Goal: Navigation & Orientation: Find specific page/section

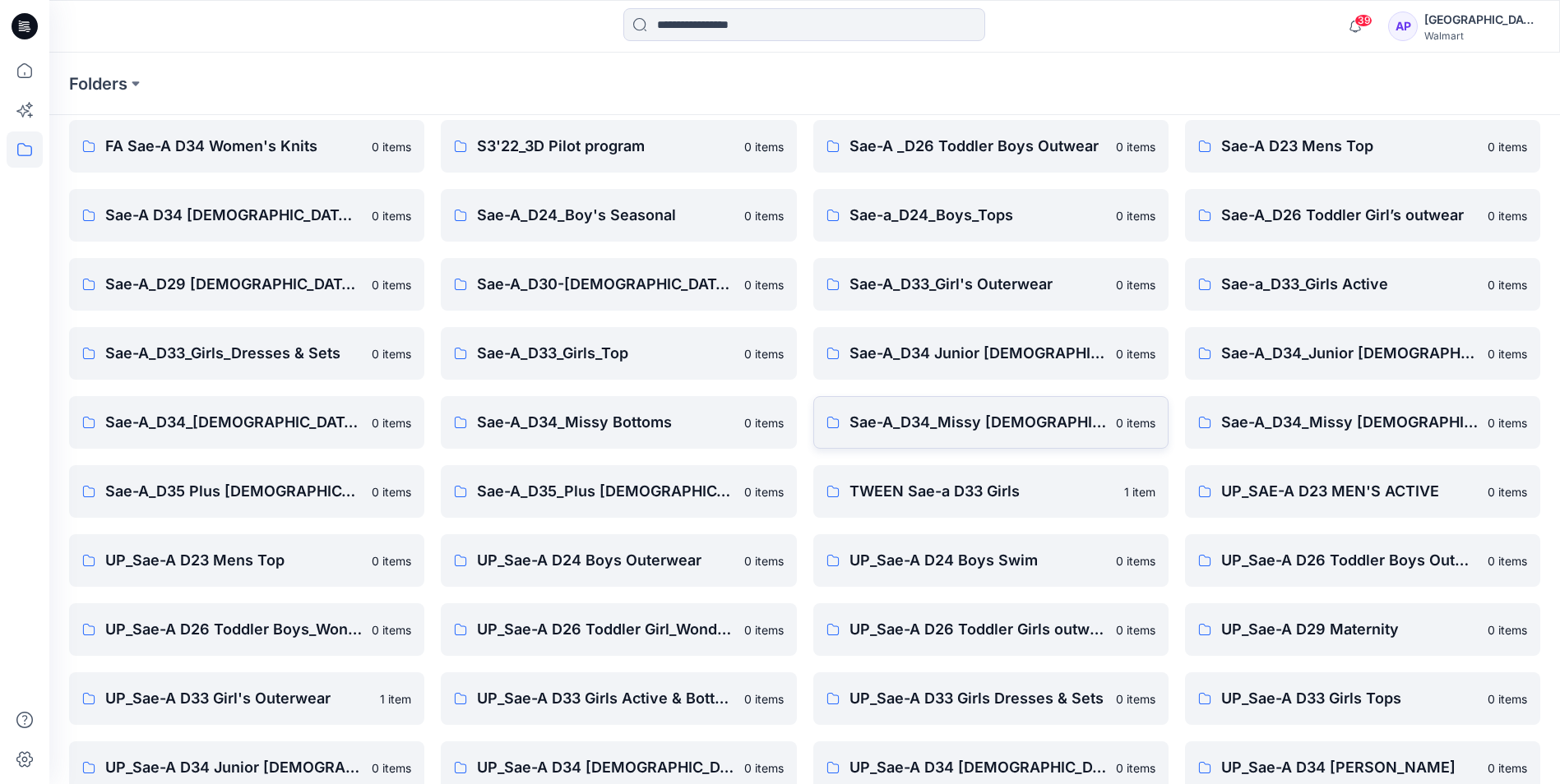
scroll to position [83, 0]
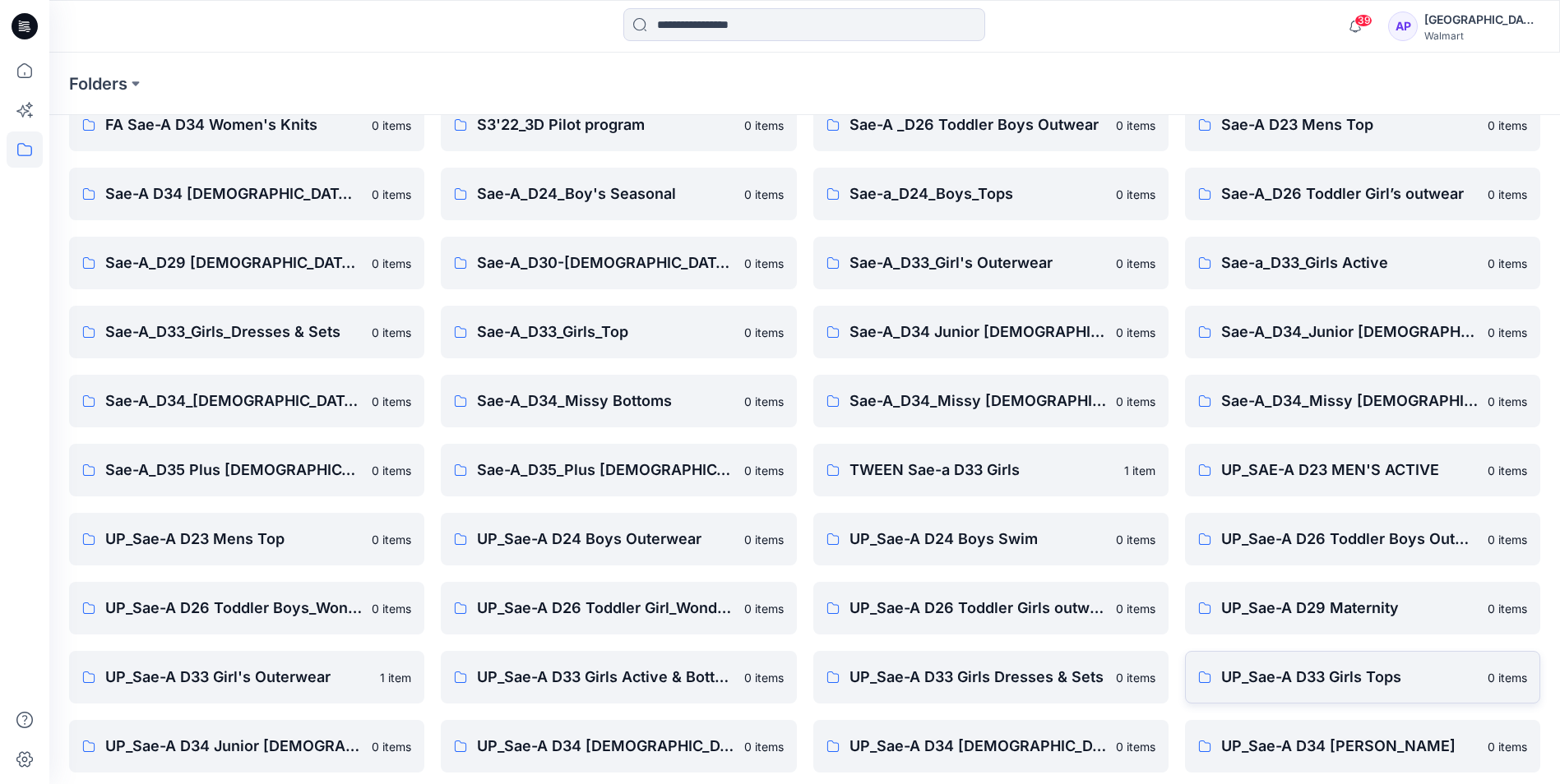
click at [1352, 678] on p "UP_Sae-A D33 Girls Tops" at bounding box center [1349, 678] width 257 height 23
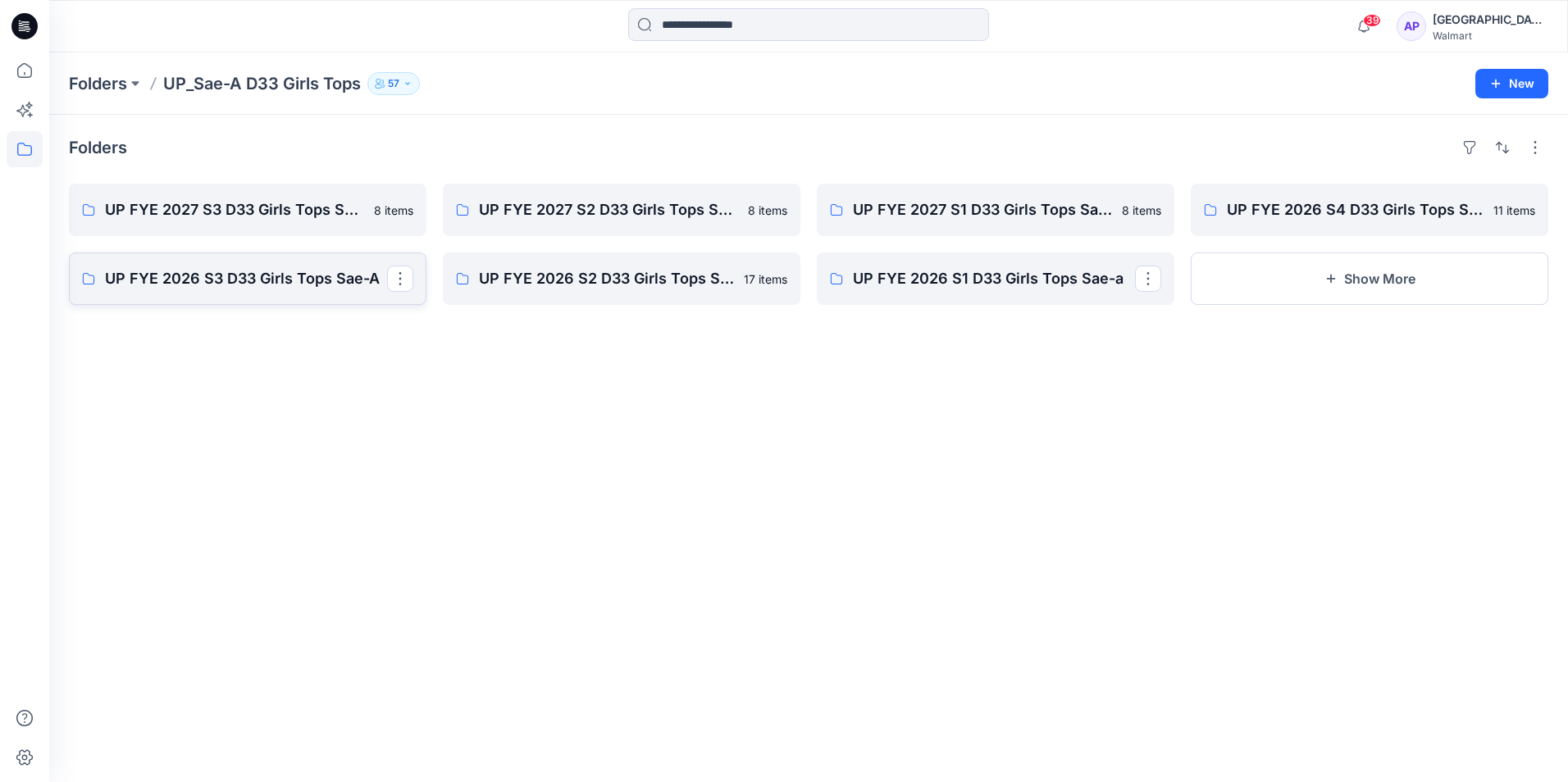
click at [288, 288] on p "UP FYE 2026 S3 D33 Girls Tops Sae-A" at bounding box center [246, 279] width 282 height 23
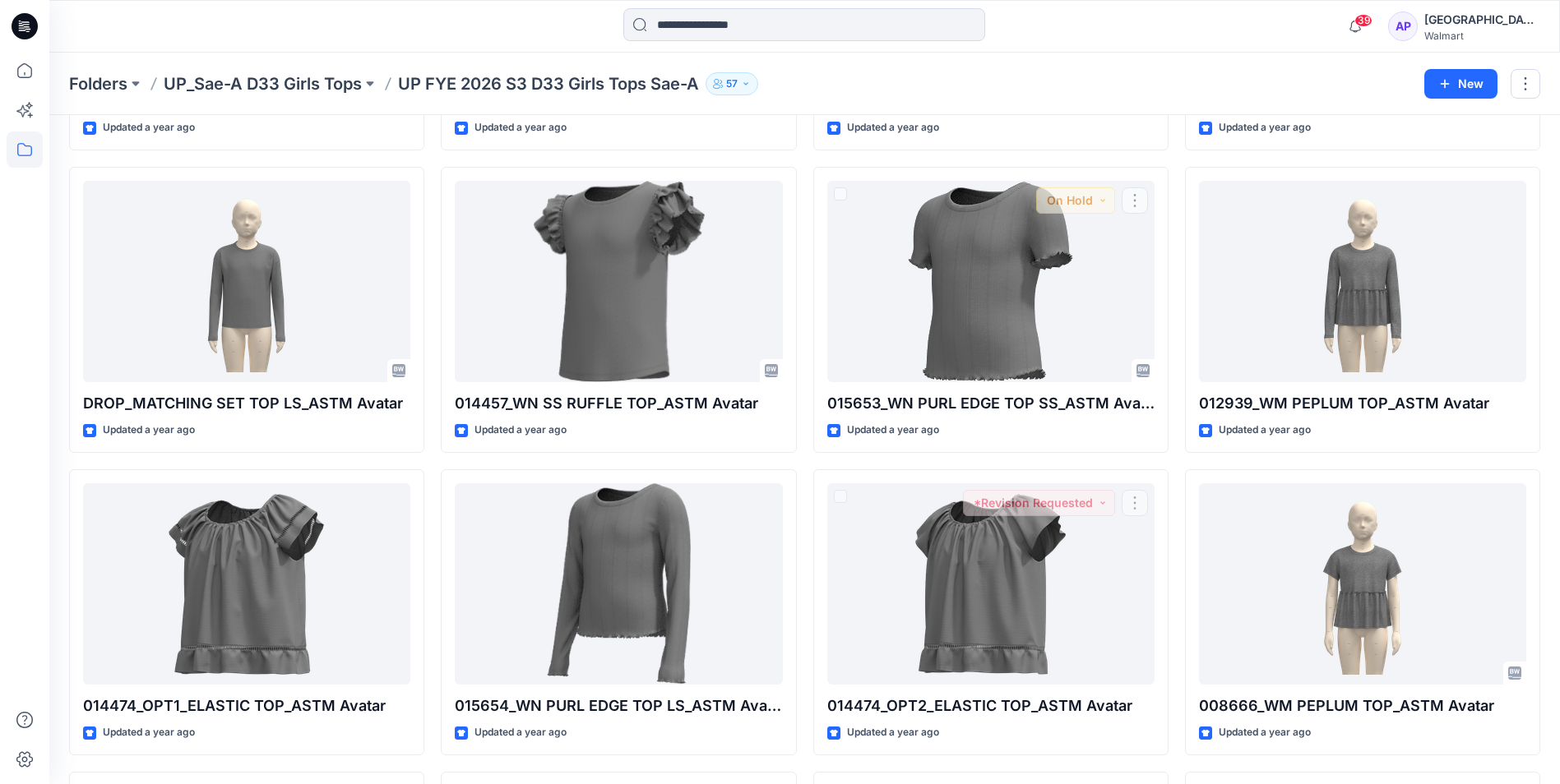
scroll to position [1360, 0]
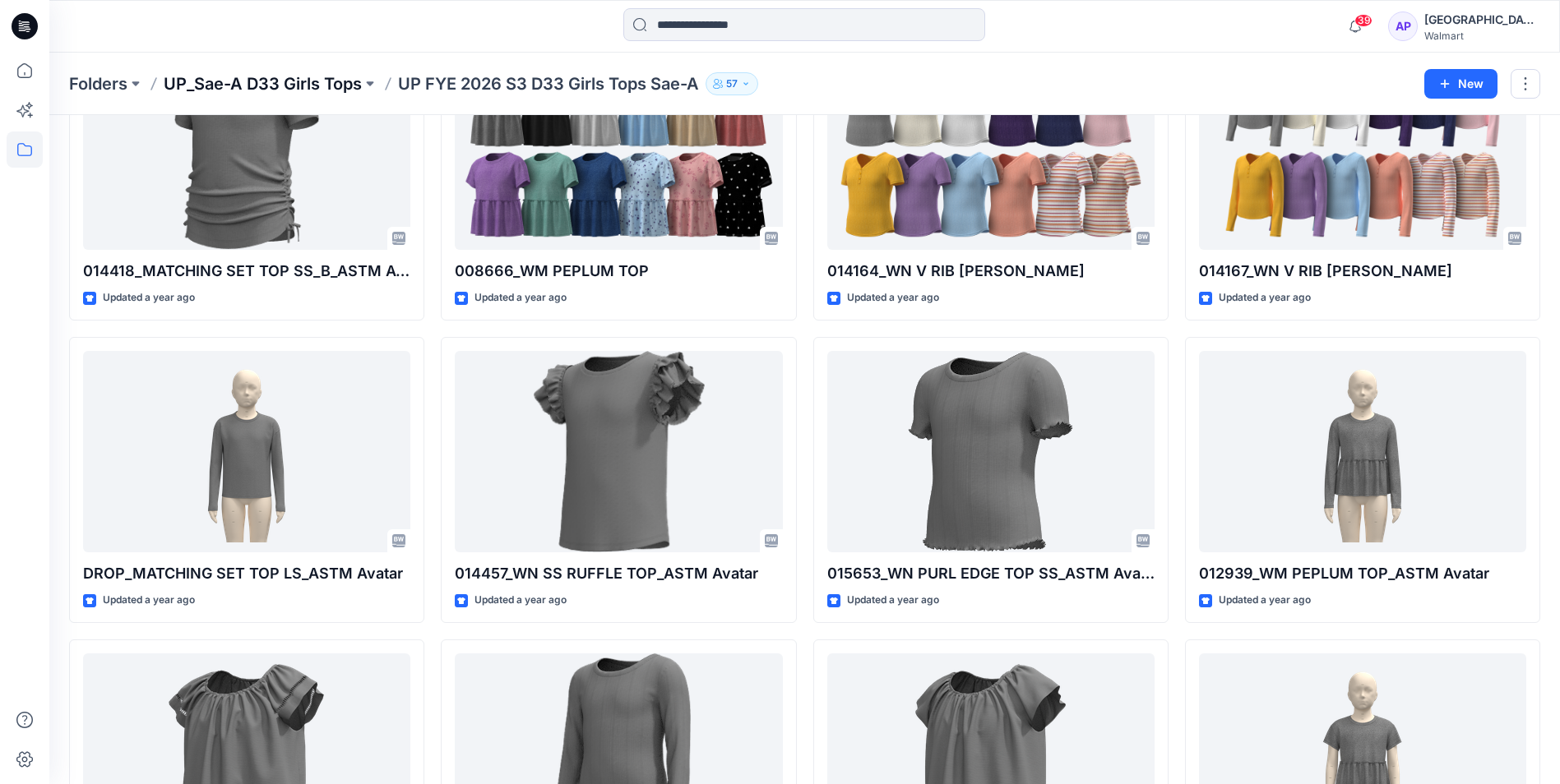
click at [288, 84] on p "UP_Sae-A D33 Girls Tops" at bounding box center [262, 84] width 198 height 23
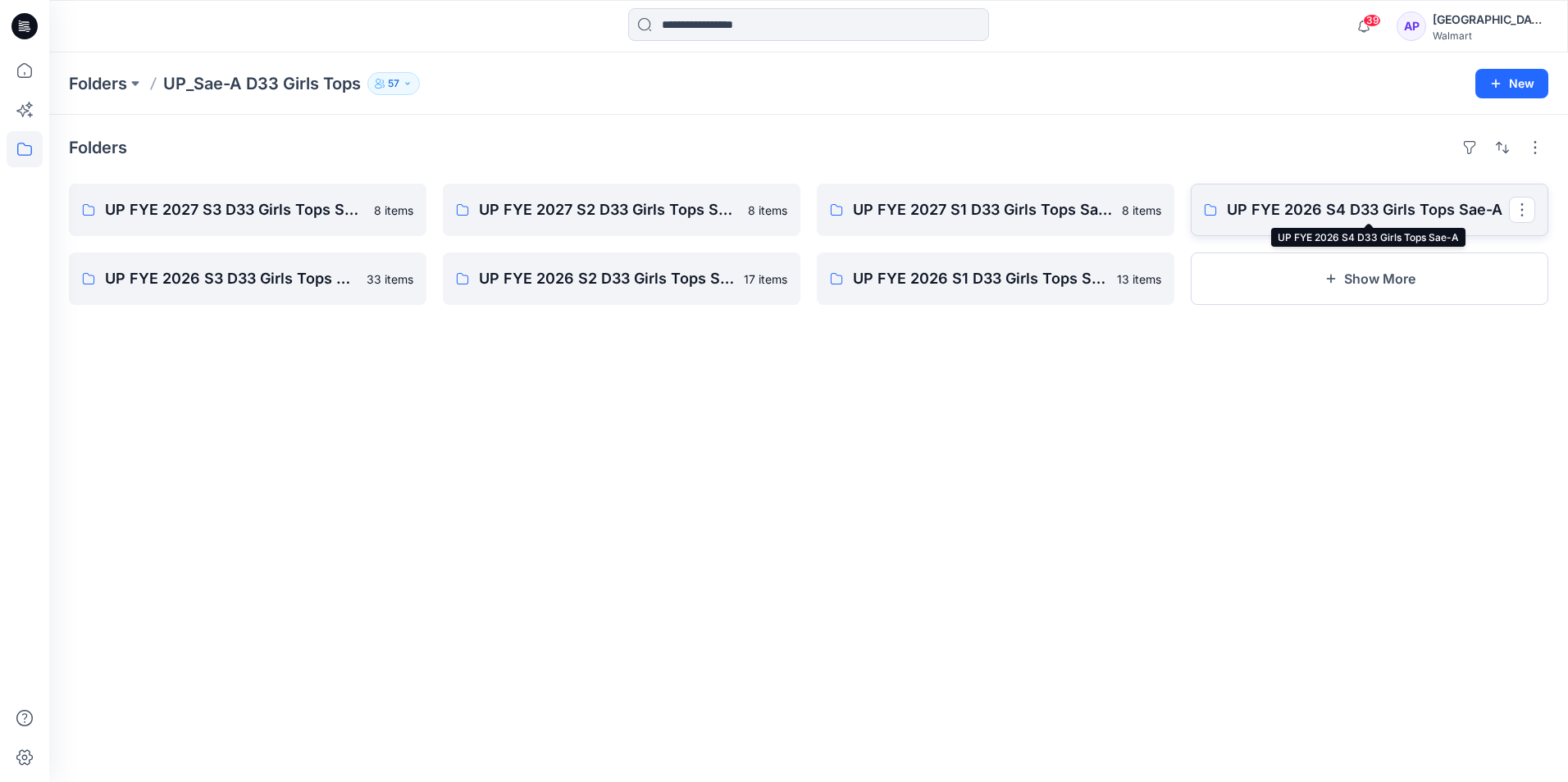
click at [1294, 220] on p "UP FYE 2026 S4 D33 Girls Tops Sae-A" at bounding box center [1367, 210] width 282 height 23
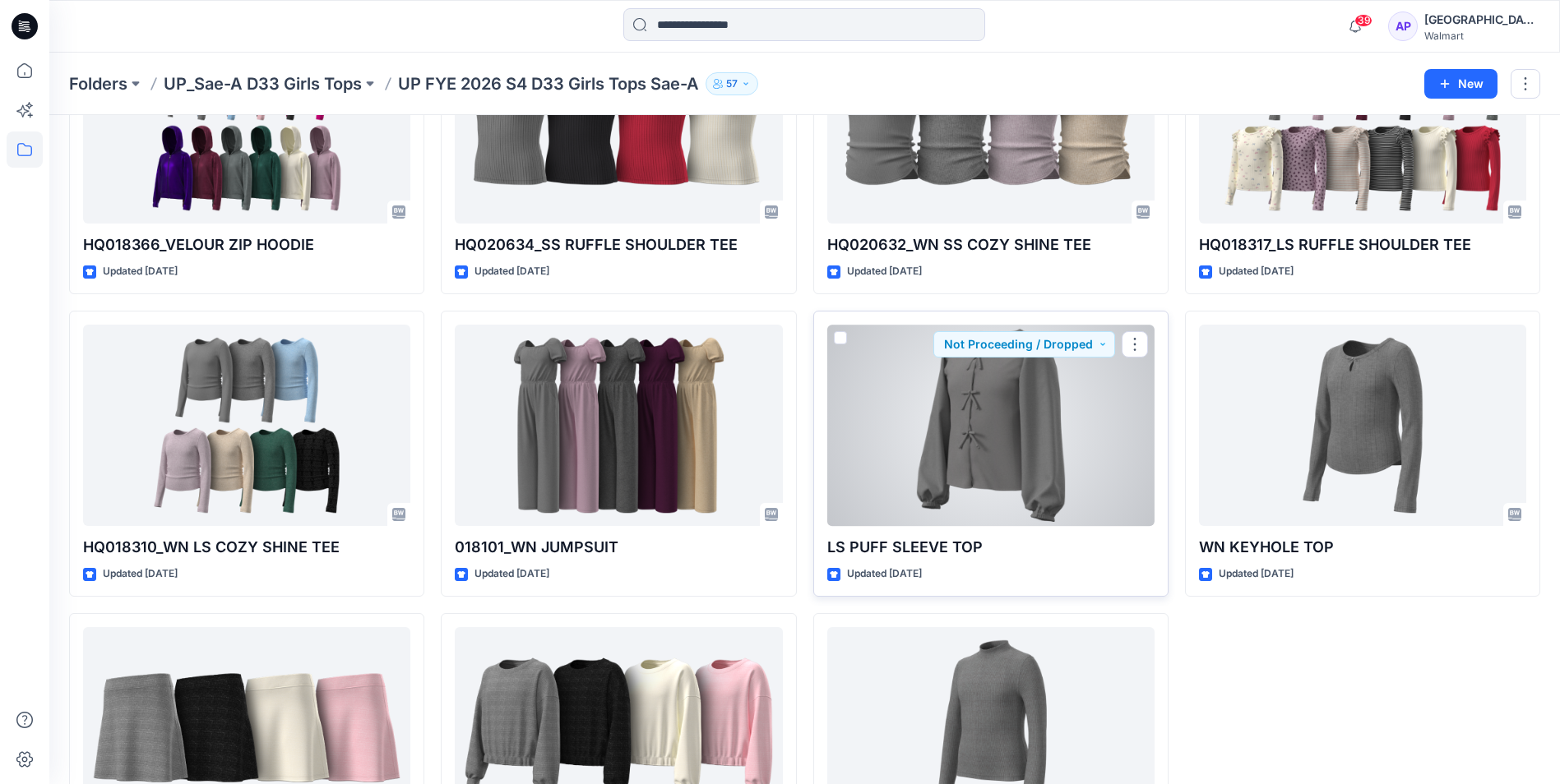
scroll to position [311, 0]
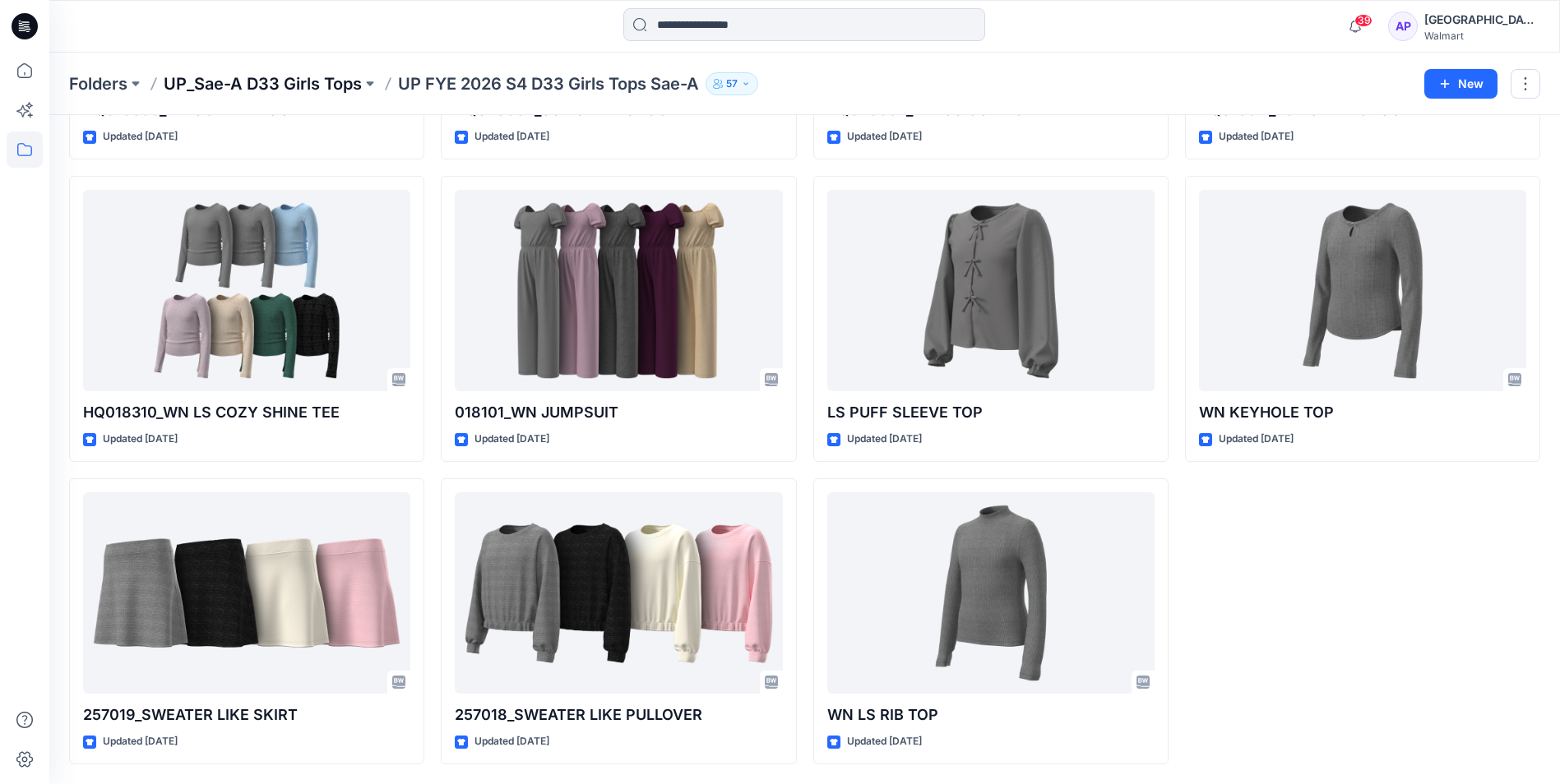
click at [239, 83] on p "UP_Sae-A D33 Girls Tops" at bounding box center [262, 84] width 198 height 23
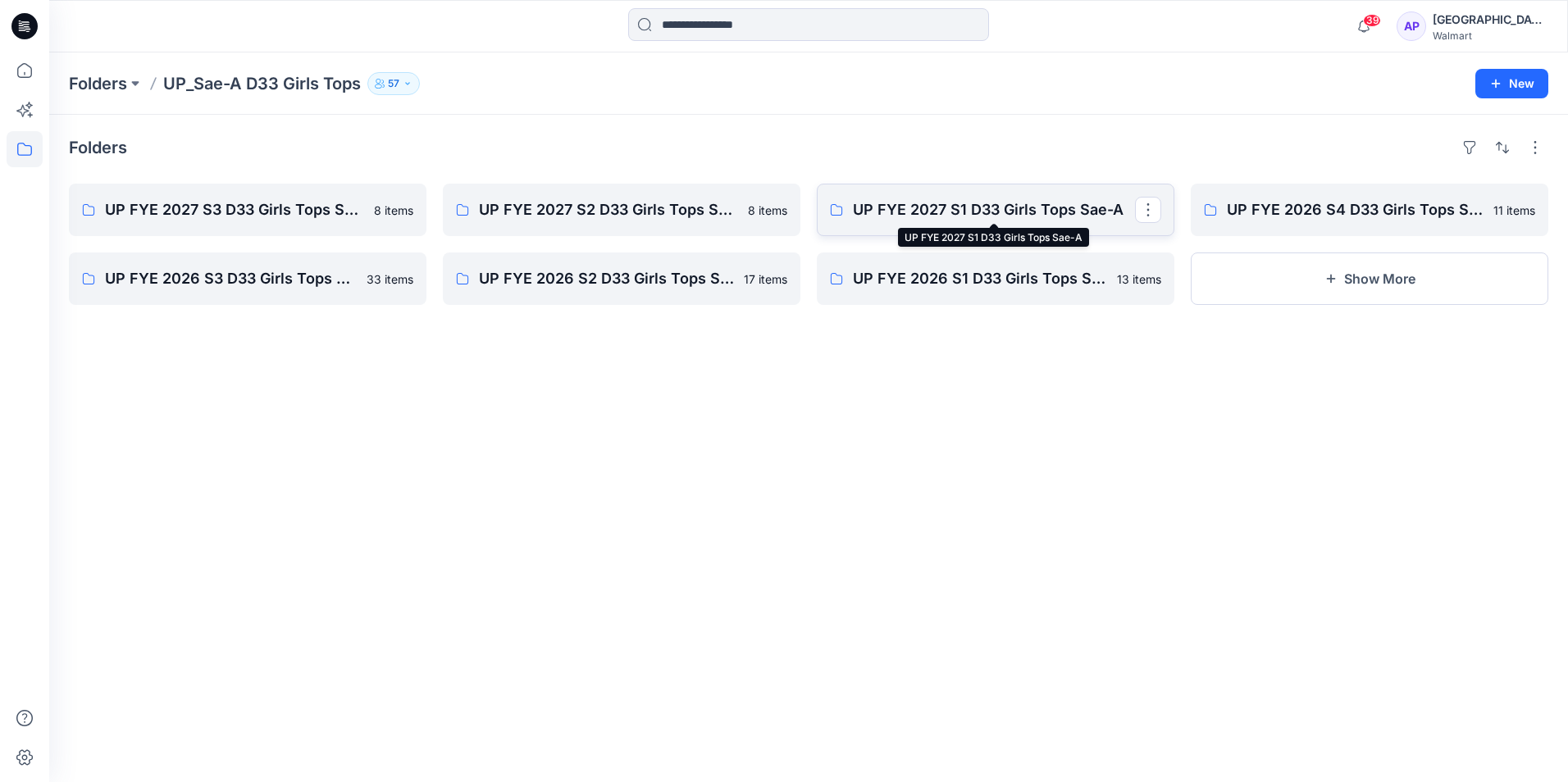
click at [996, 199] on p "UP FYE 2027 S1 D33 Girls Tops Sae-A" at bounding box center [993, 210] width 282 height 23
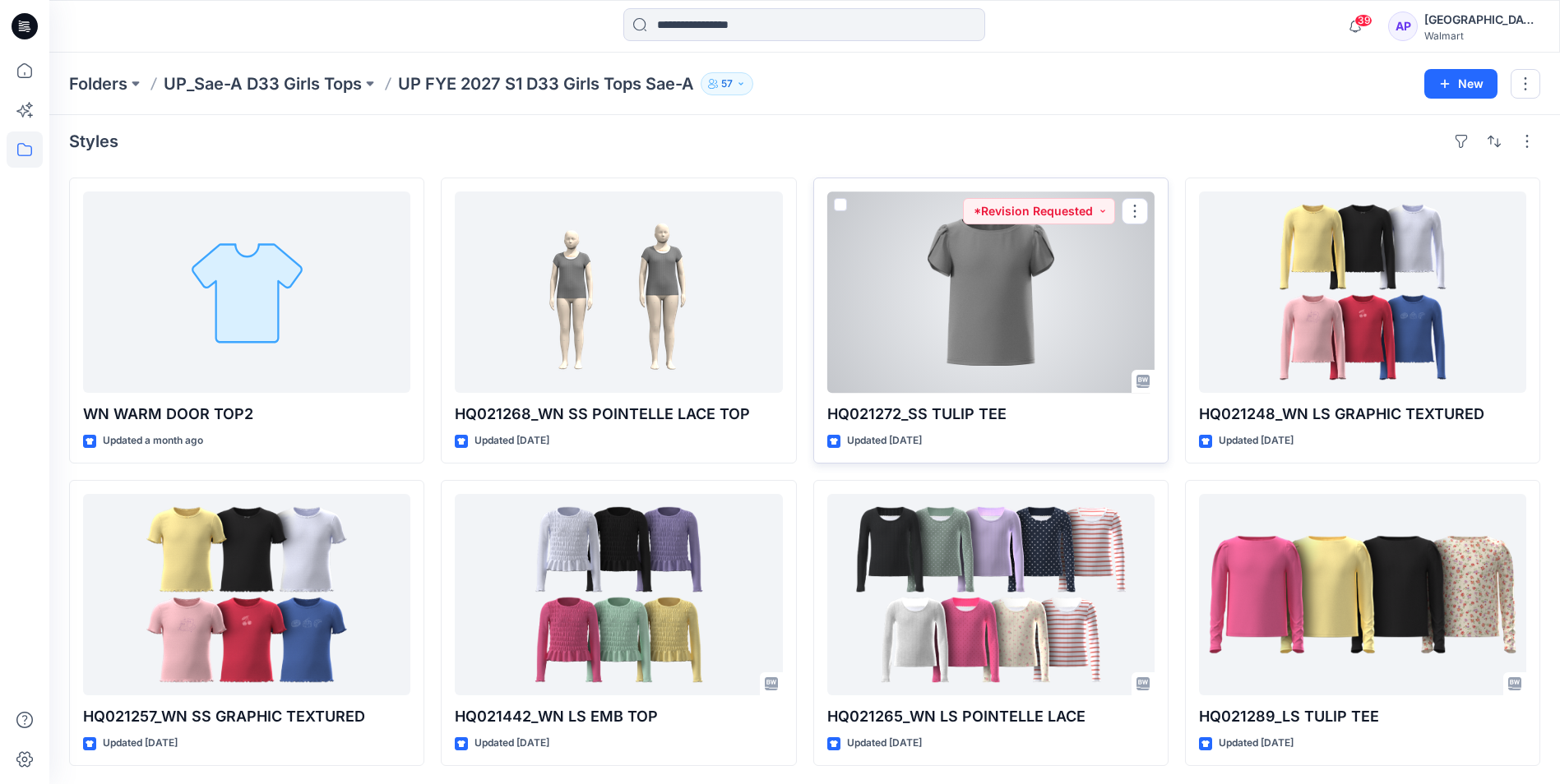
scroll to position [8, 0]
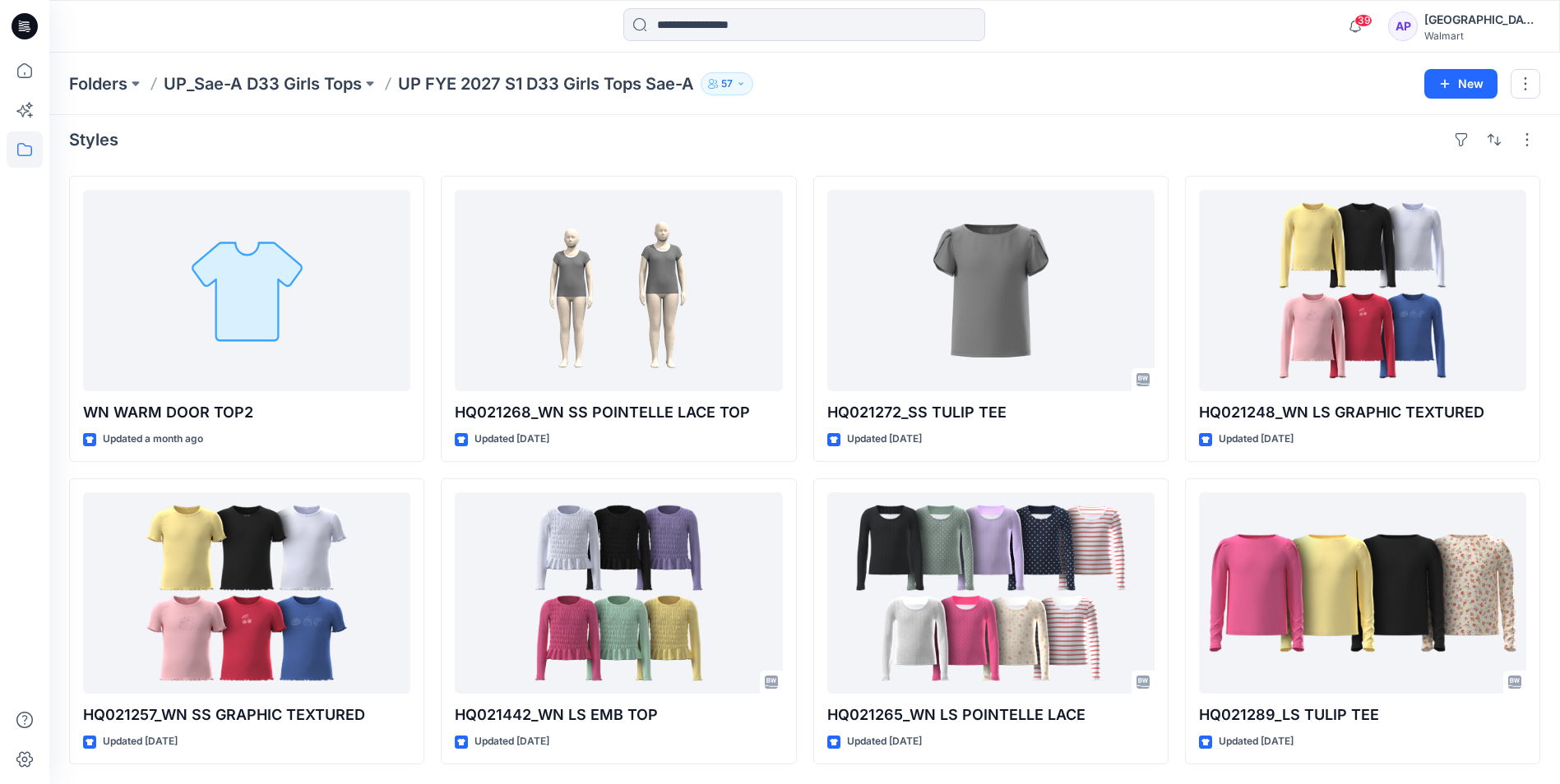
click at [277, 84] on p "UP_Sae-A D33 Girls Tops" at bounding box center [262, 84] width 198 height 23
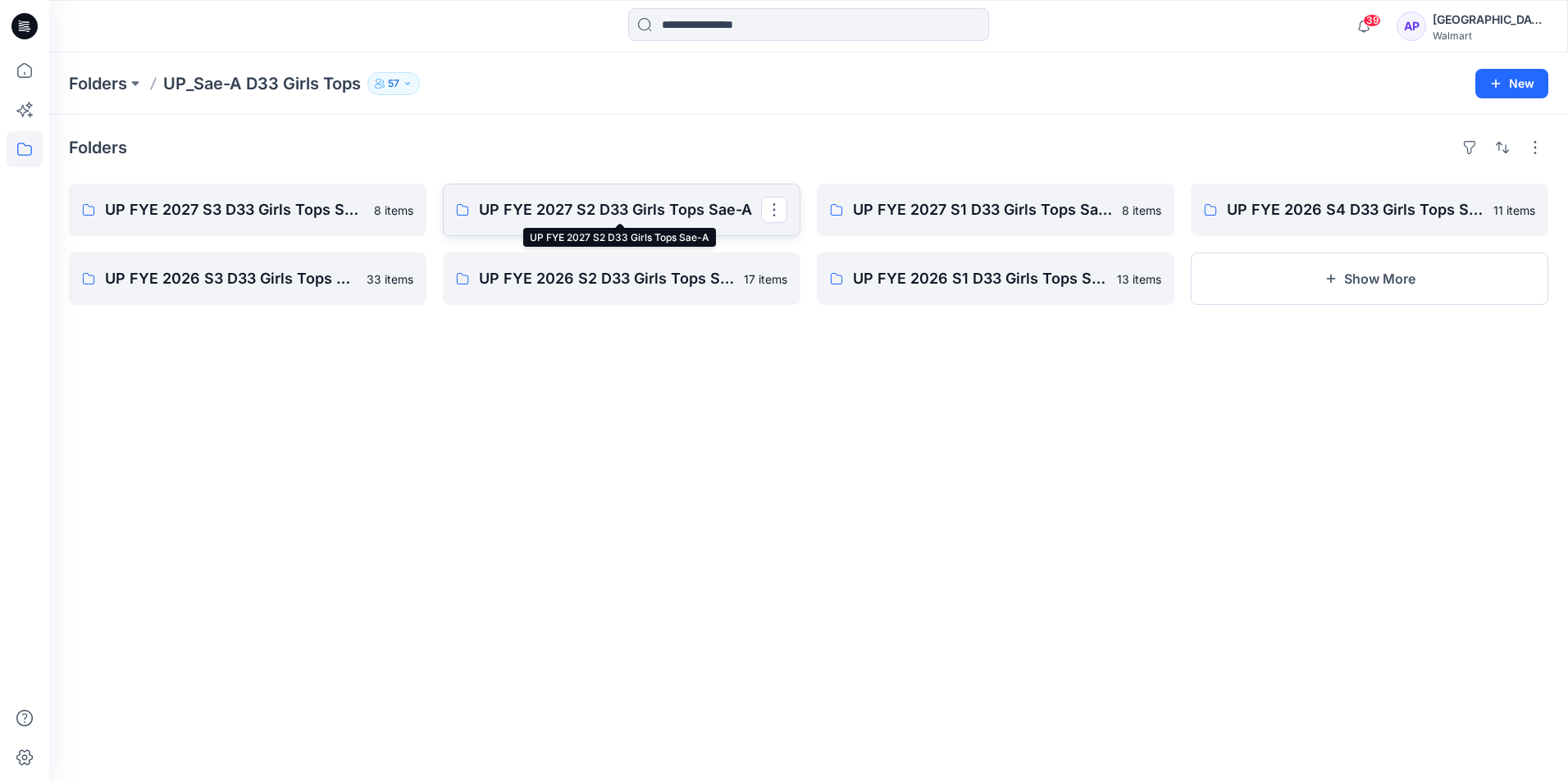
click at [560, 214] on p "UP FYE 2027 S2 D33 Girls Tops Sae-A" at bounding box center [620, 210] width 282 height 23
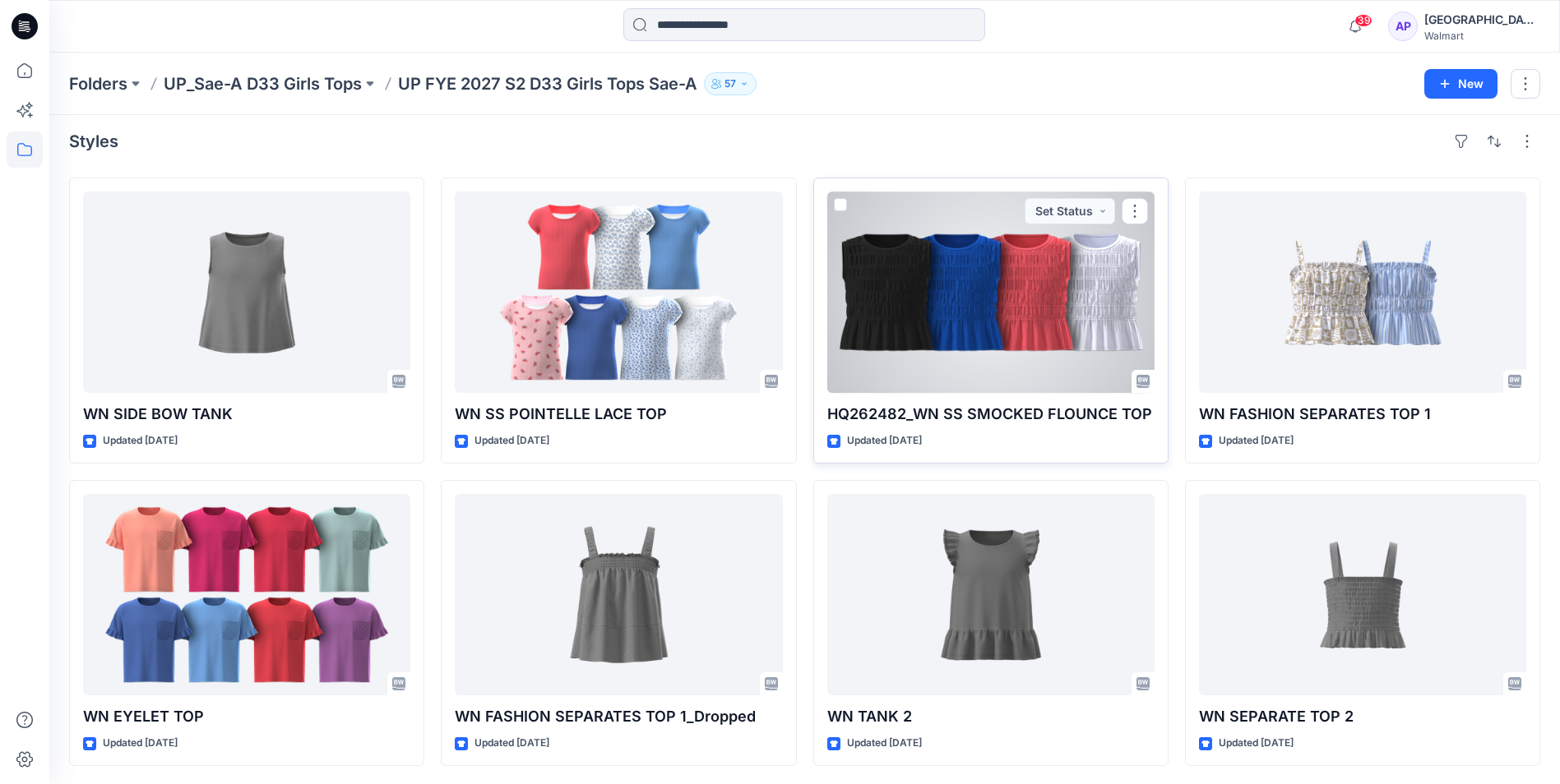
scroll to position [8, 0]
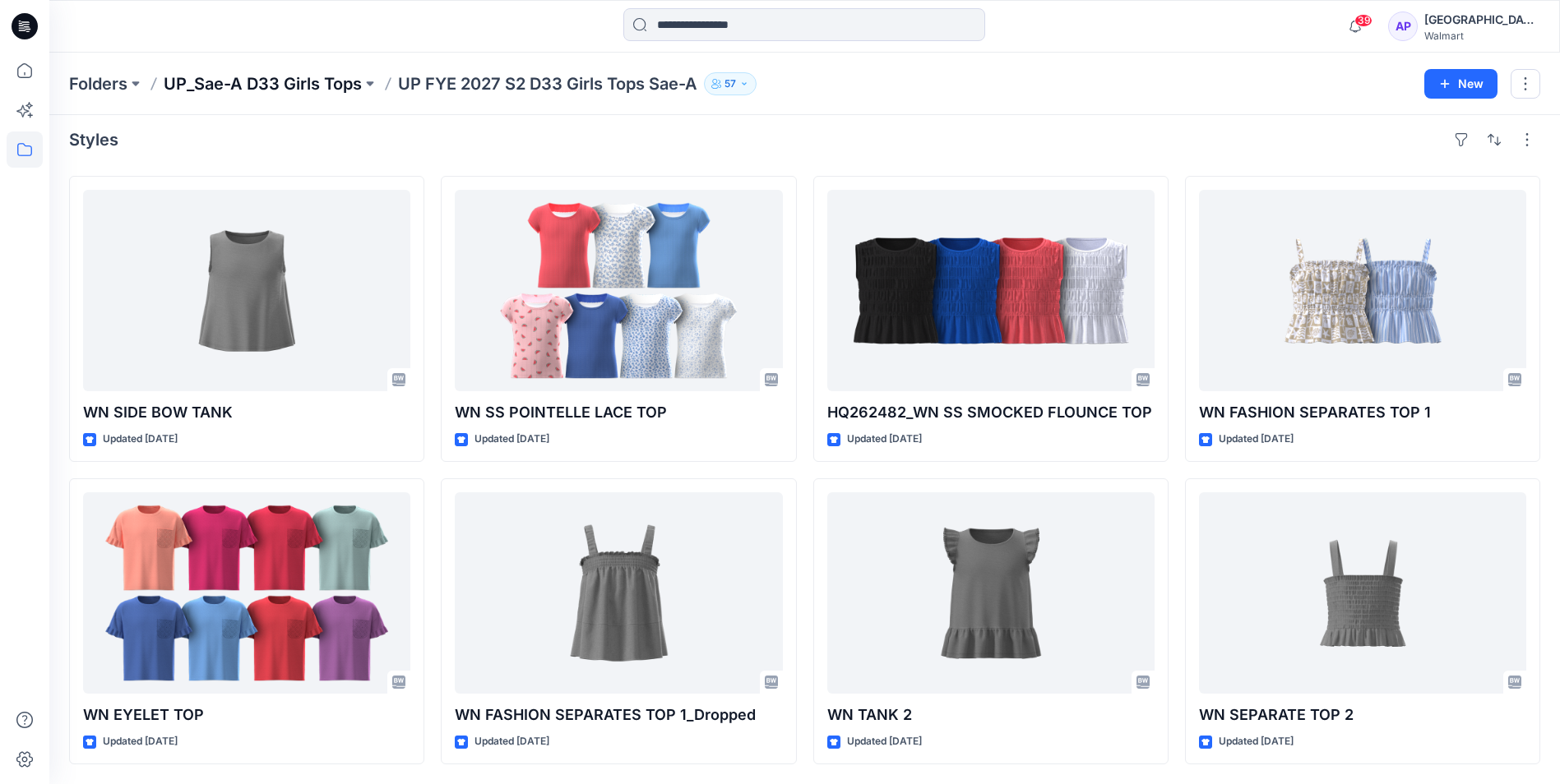
click at [268, 90] on p "UP_Sae-A D33 Girls Tops" at bounding box center [262, 84] width 198 height 23
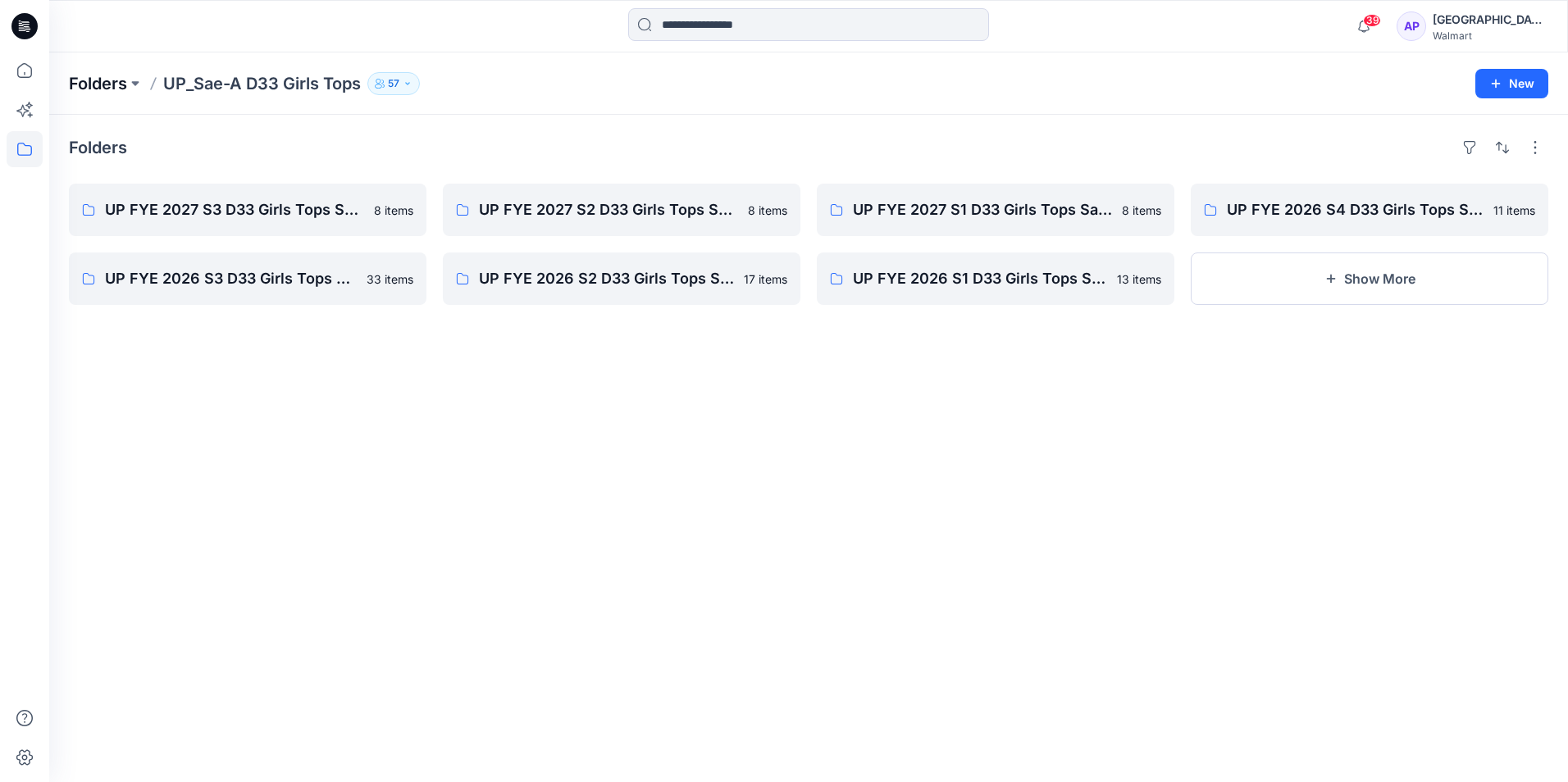
click at [110, 81] on p "Folders" at bounding box center [98, 84] width 58 height 23
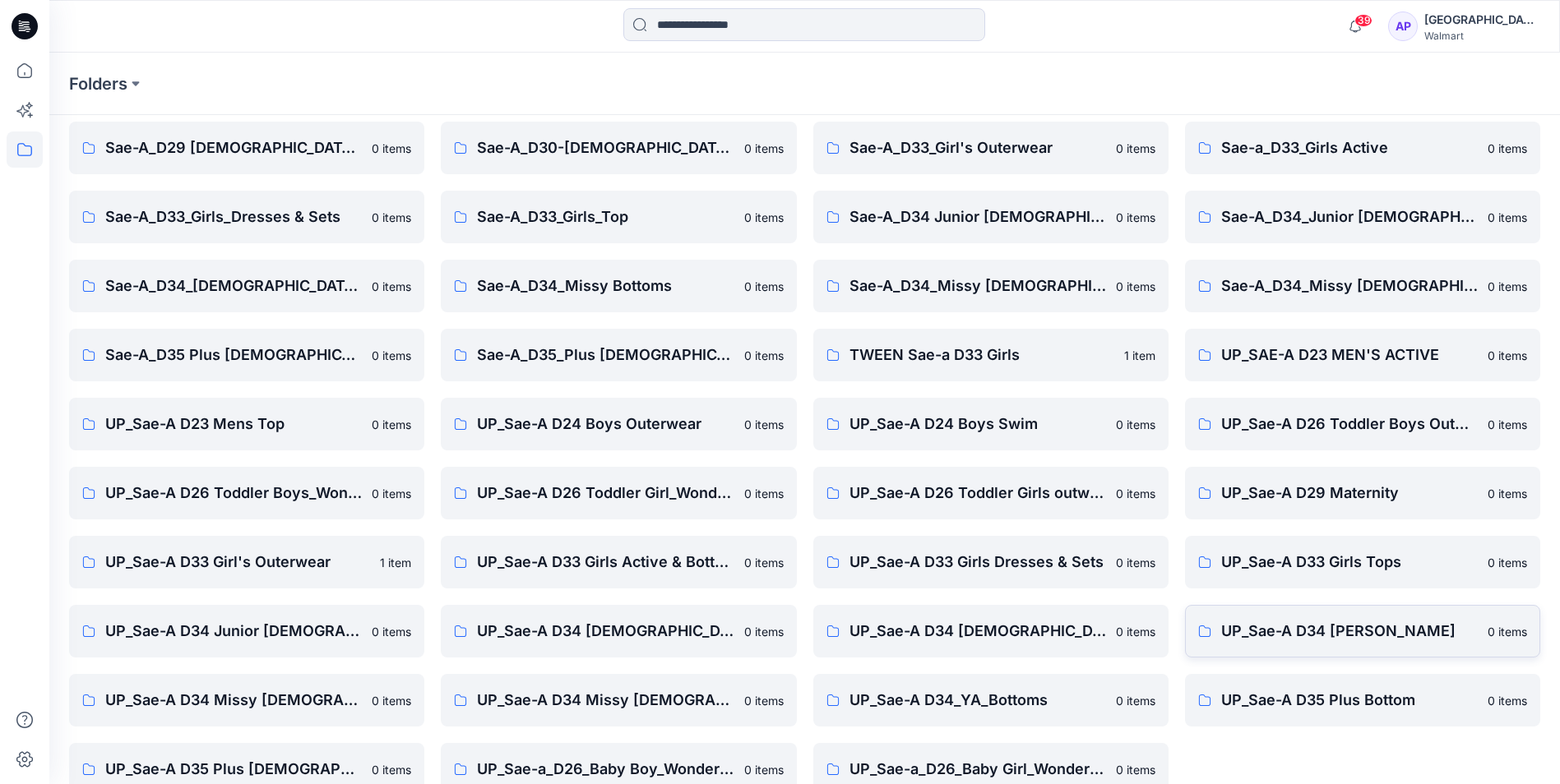
scroll to position [229, 0]
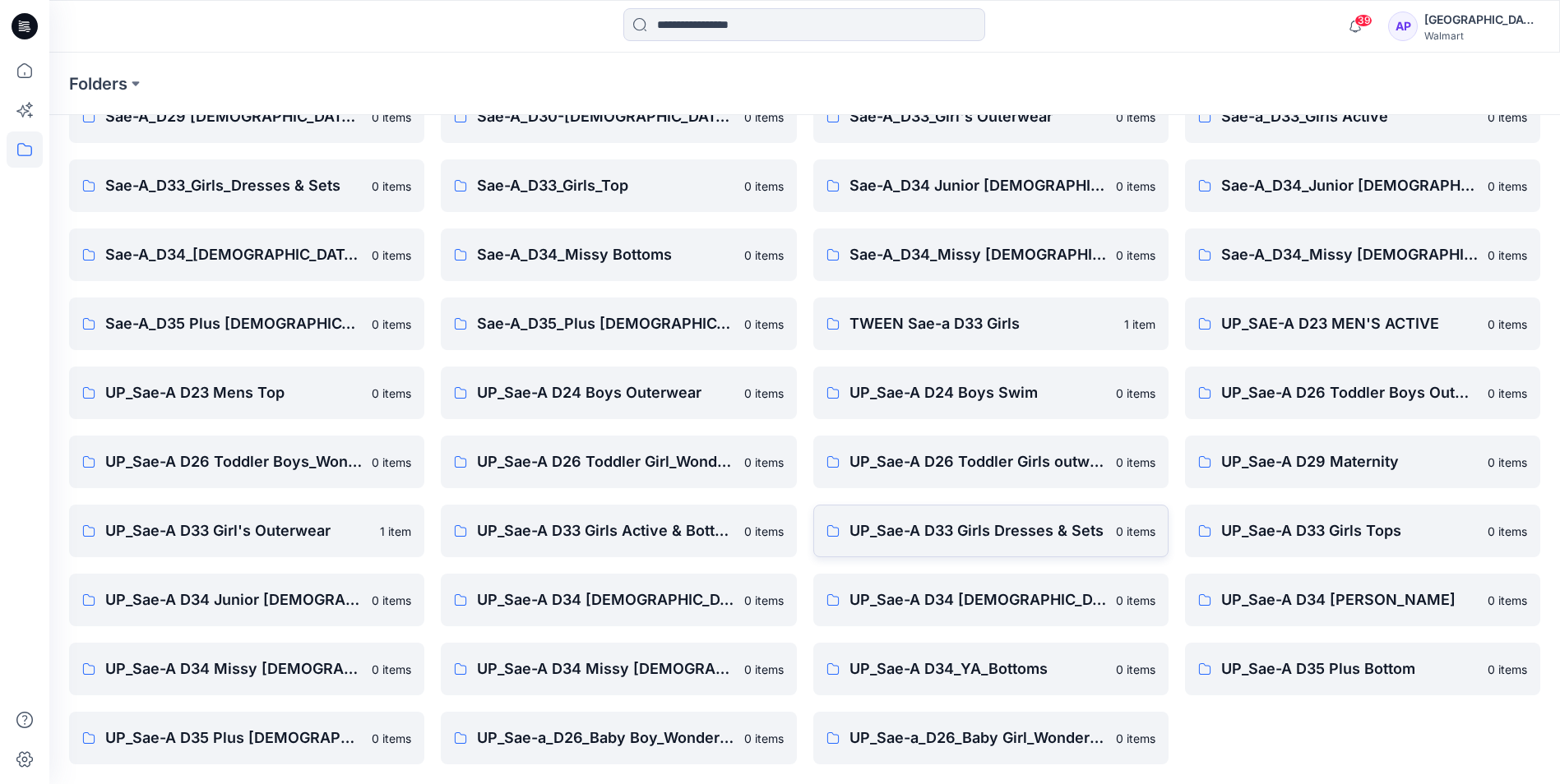
click at [1009, 536] on p "UP_Sae-A D33 Girls Dresses & Sets" at bounding box center [977, 531] width 257 height 23
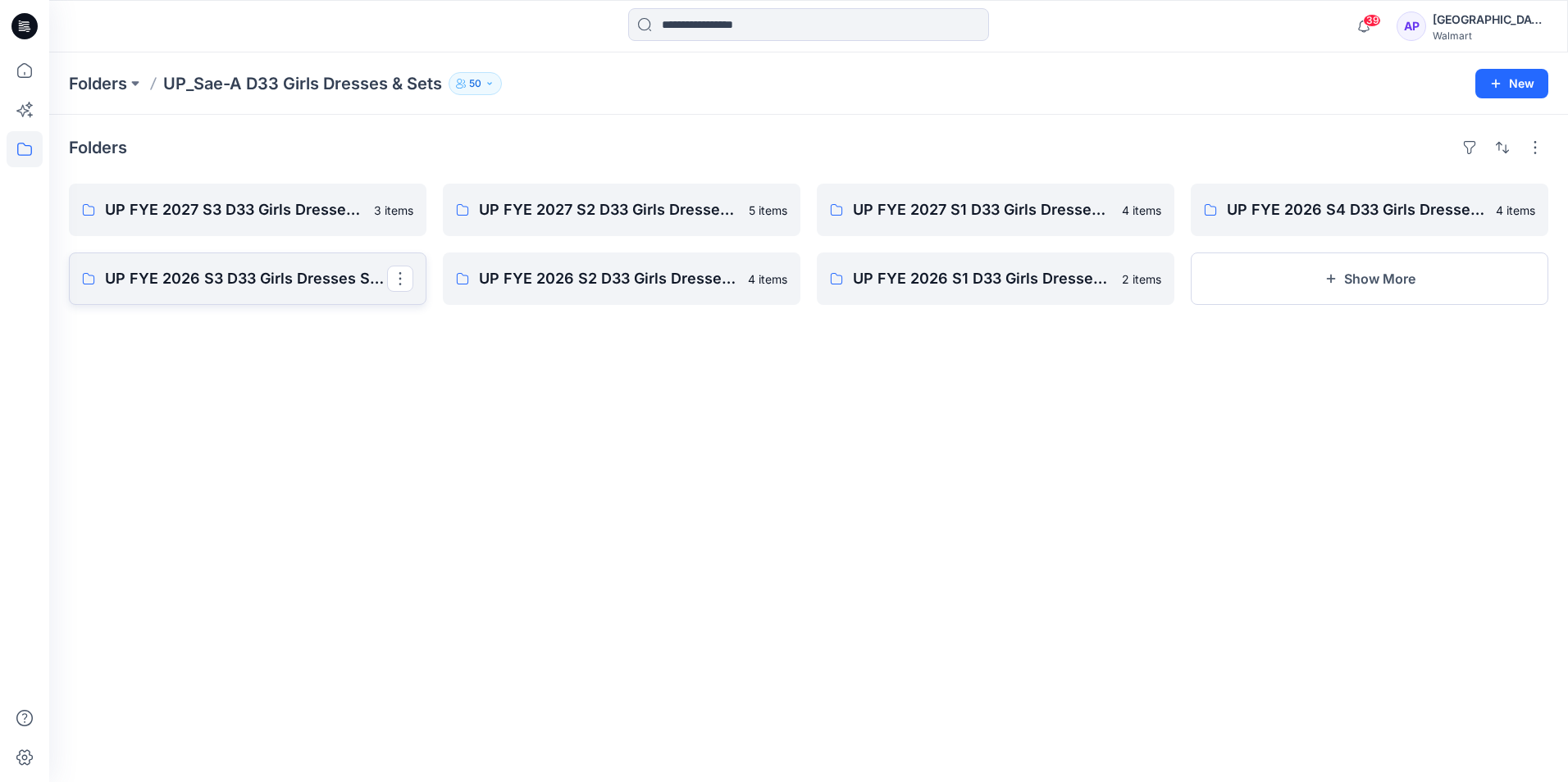
click at [276, 284] on p "UP FYE 2026 S3 D33 Girls Dresses Sae-A" at bounding box center [246, 279] width 282 height 23
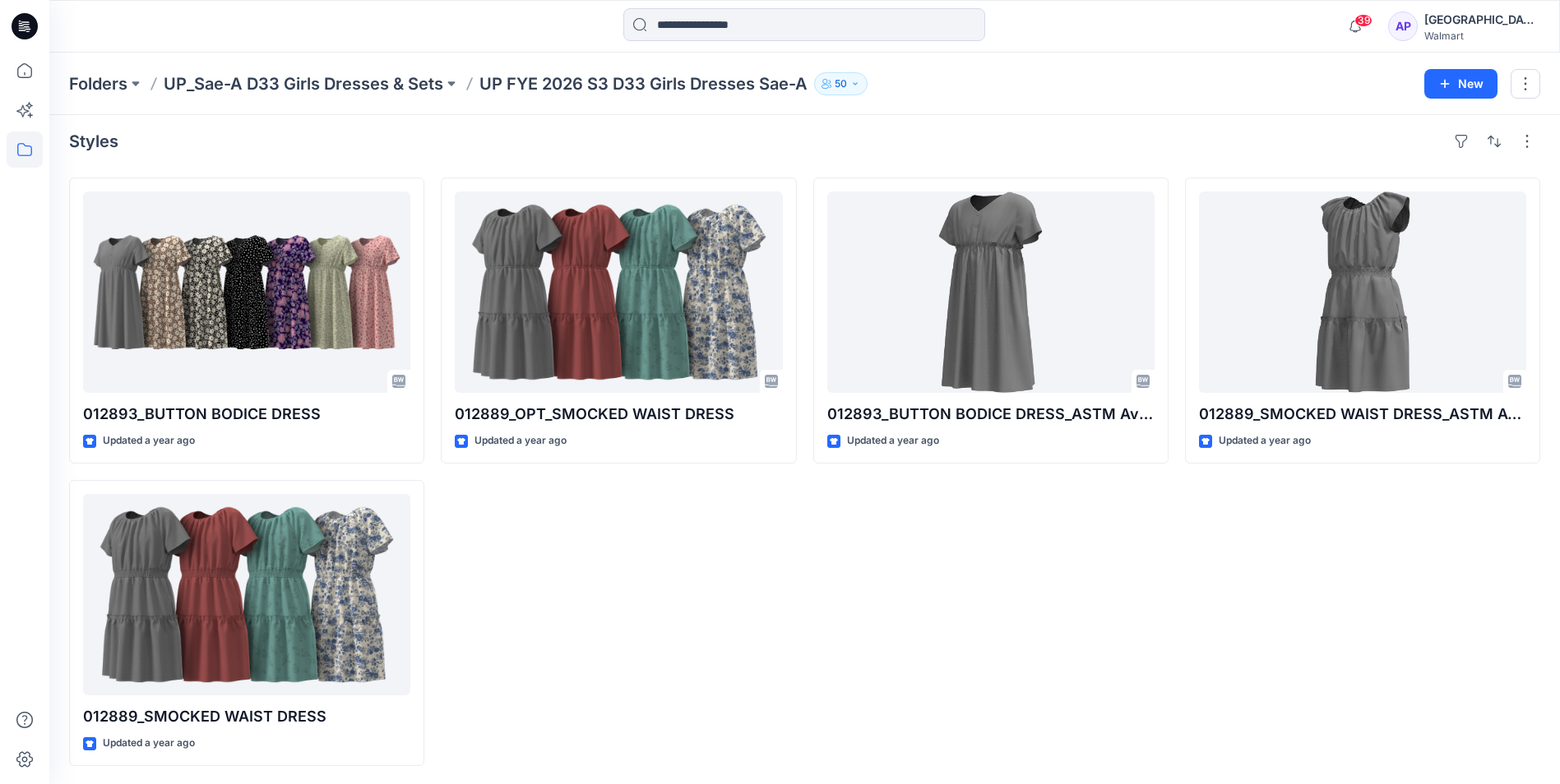
scroll to position [8, 0]
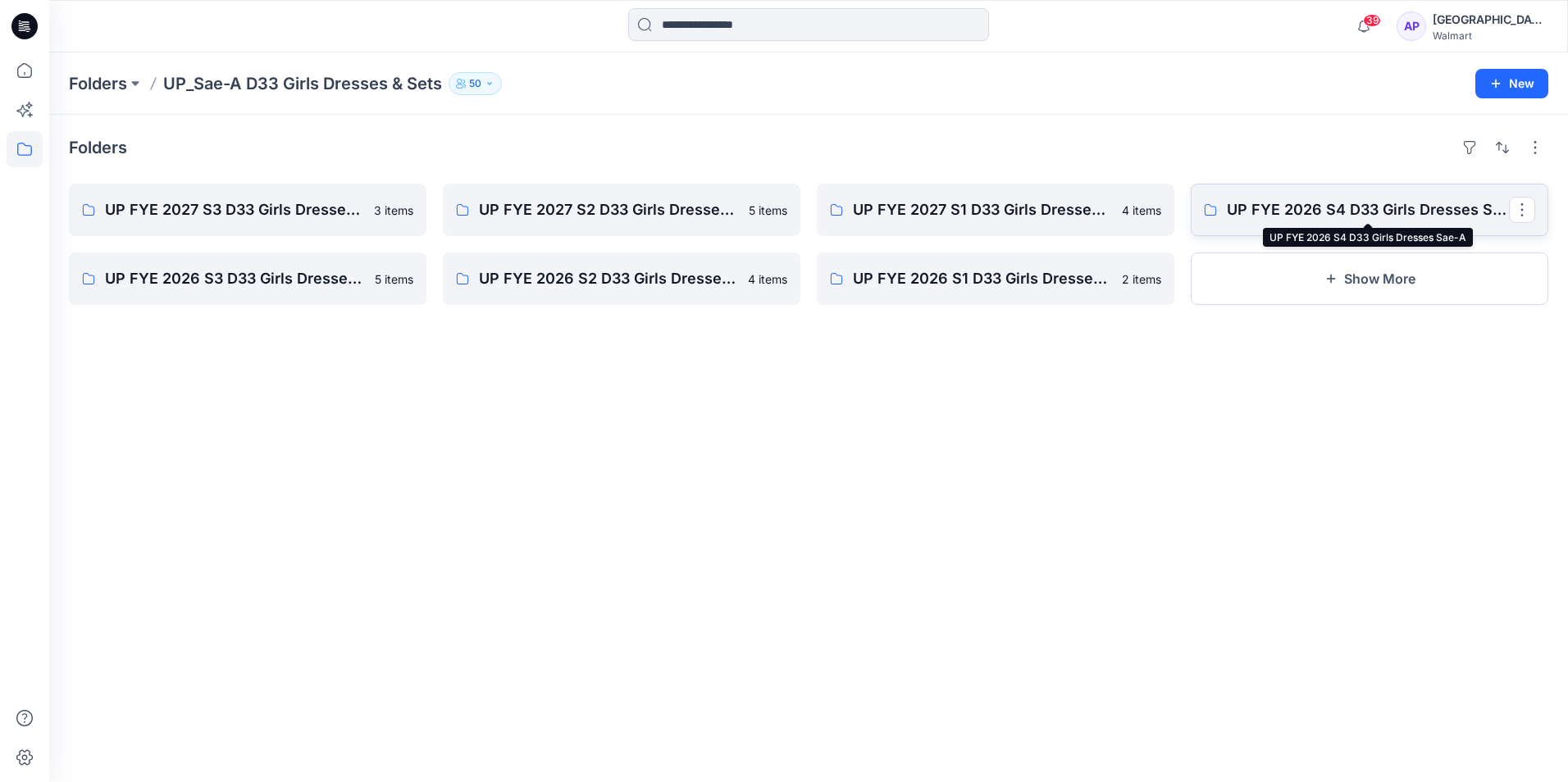
click at [1382, 198] on p "UP FYE 2026 S4 D33 Girls Dresses Sae-A" at bounding box center [1367, 210] width 282 height 23
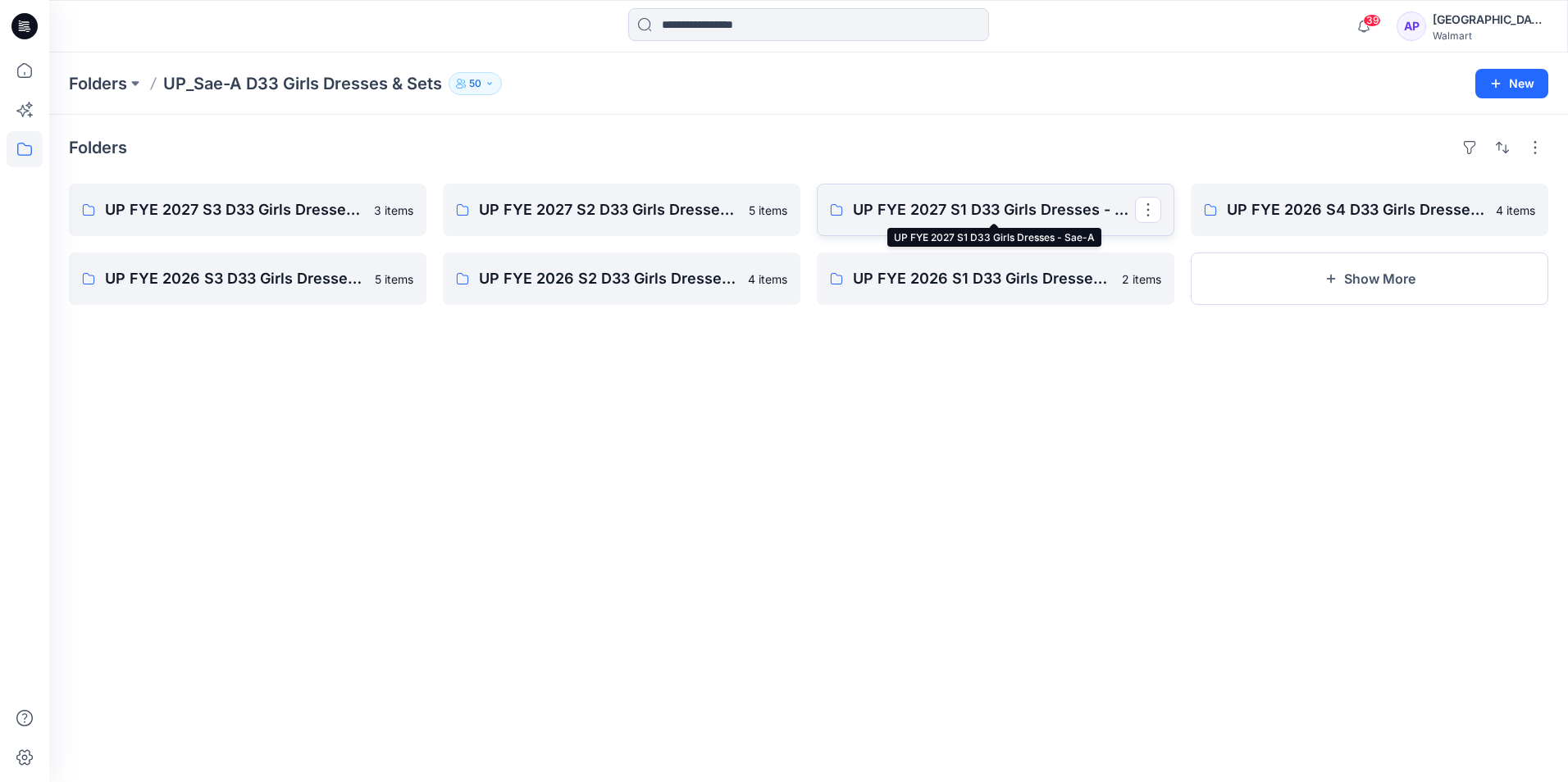
click at [924, 216] on p "UP FYE 2027 S1 D33 Girls Dresses - Sae-A" at bounding box center [993, 210] width 282 height 23
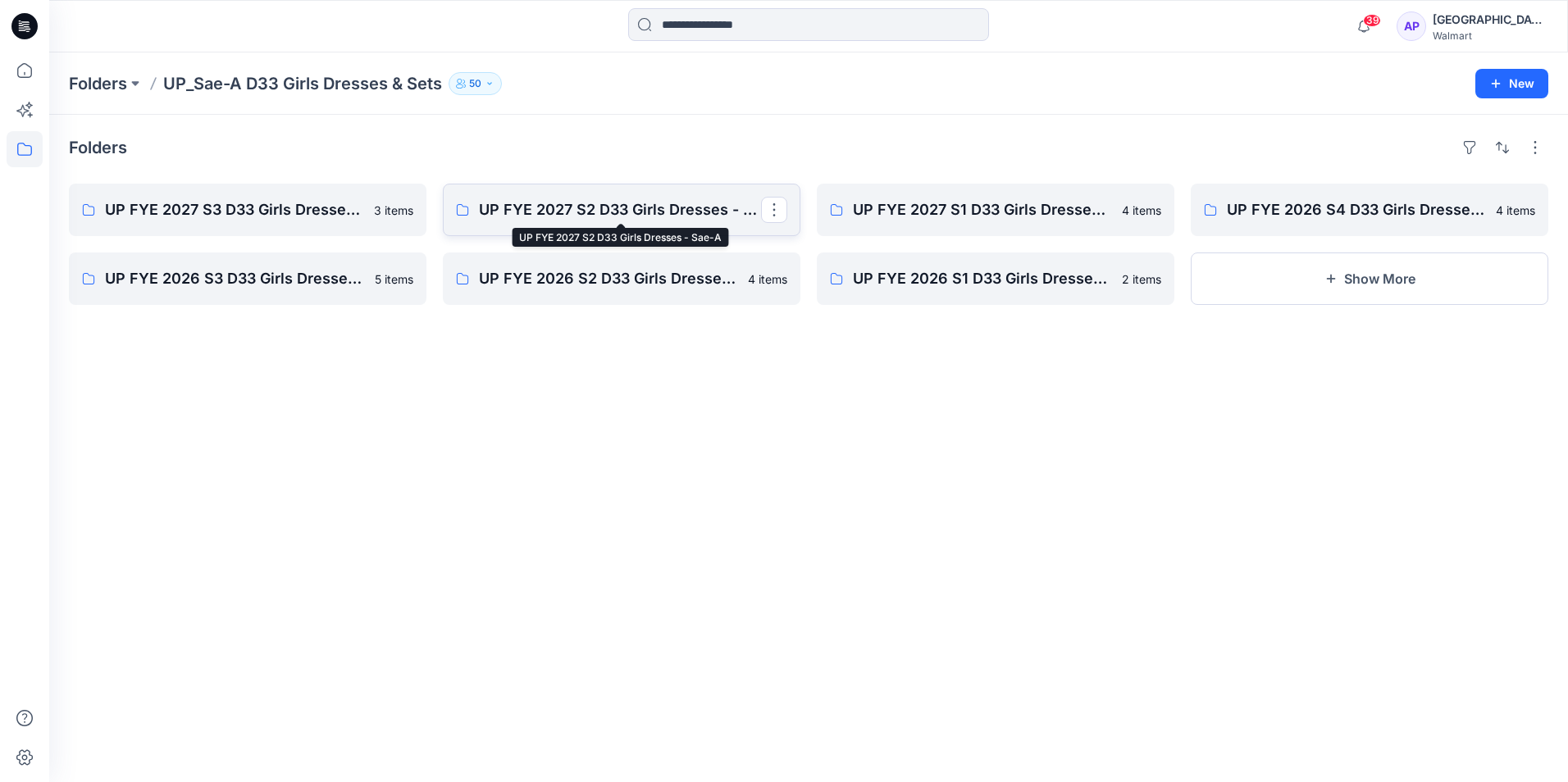
click at [558, 213] on p "UP FYE 2027 S2 D33 Girls Dresses - Sae-A" at bounding box center [620, 210] width 282 height 23
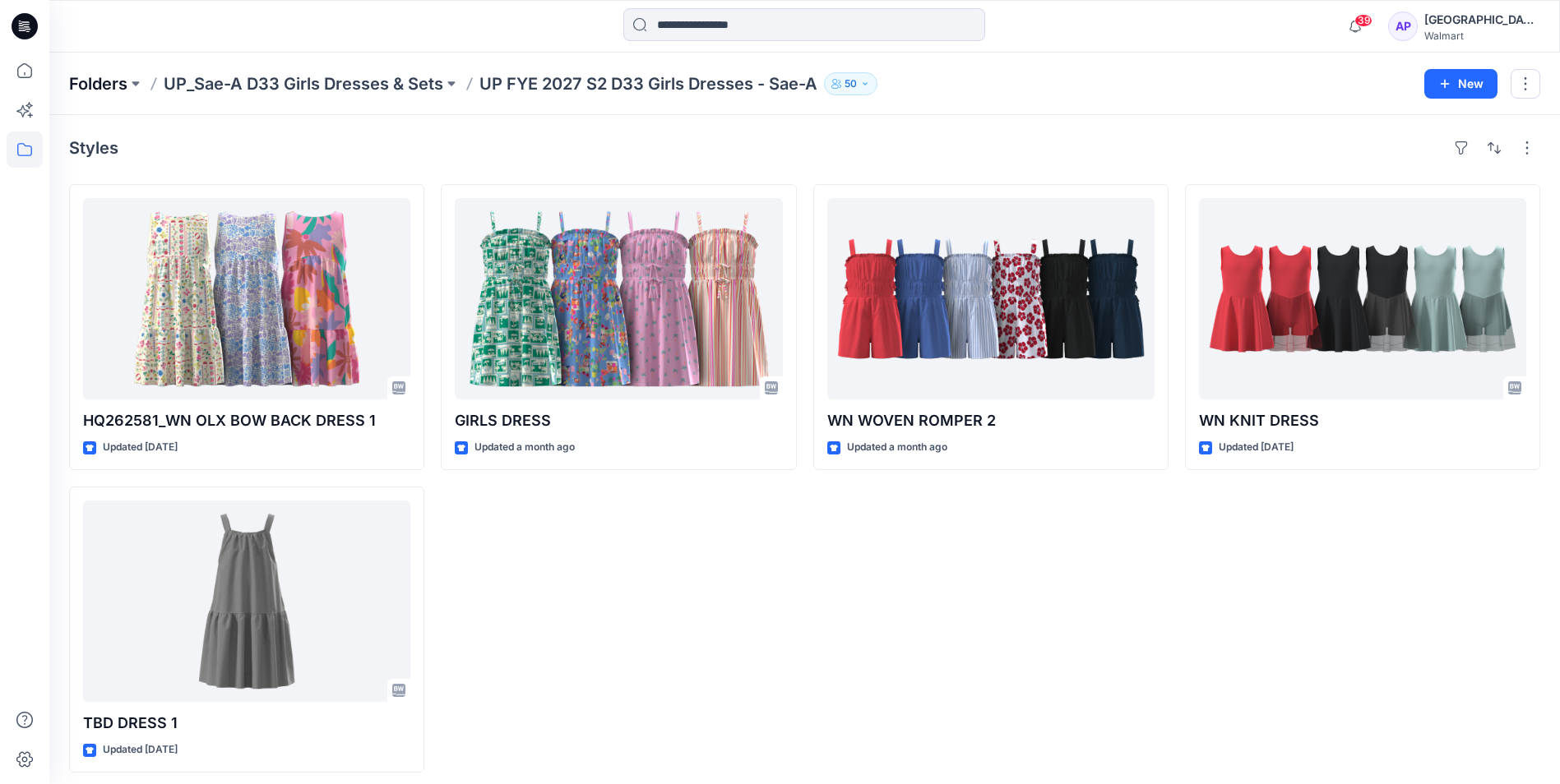
click at [107, 85] on p "Folders" at bounding box center [98, 84] width 59 height 23
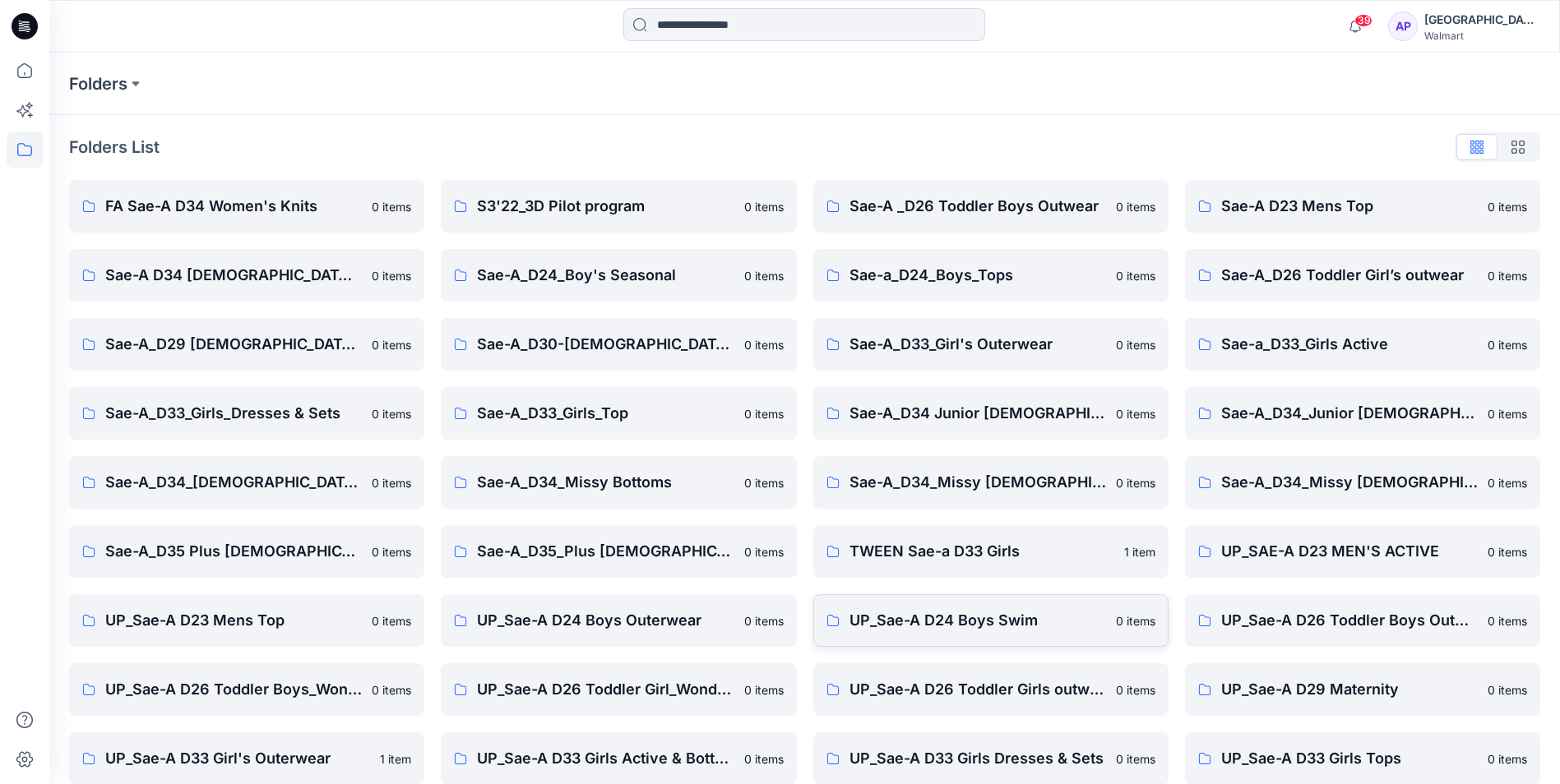
scroll to position [229, 0]
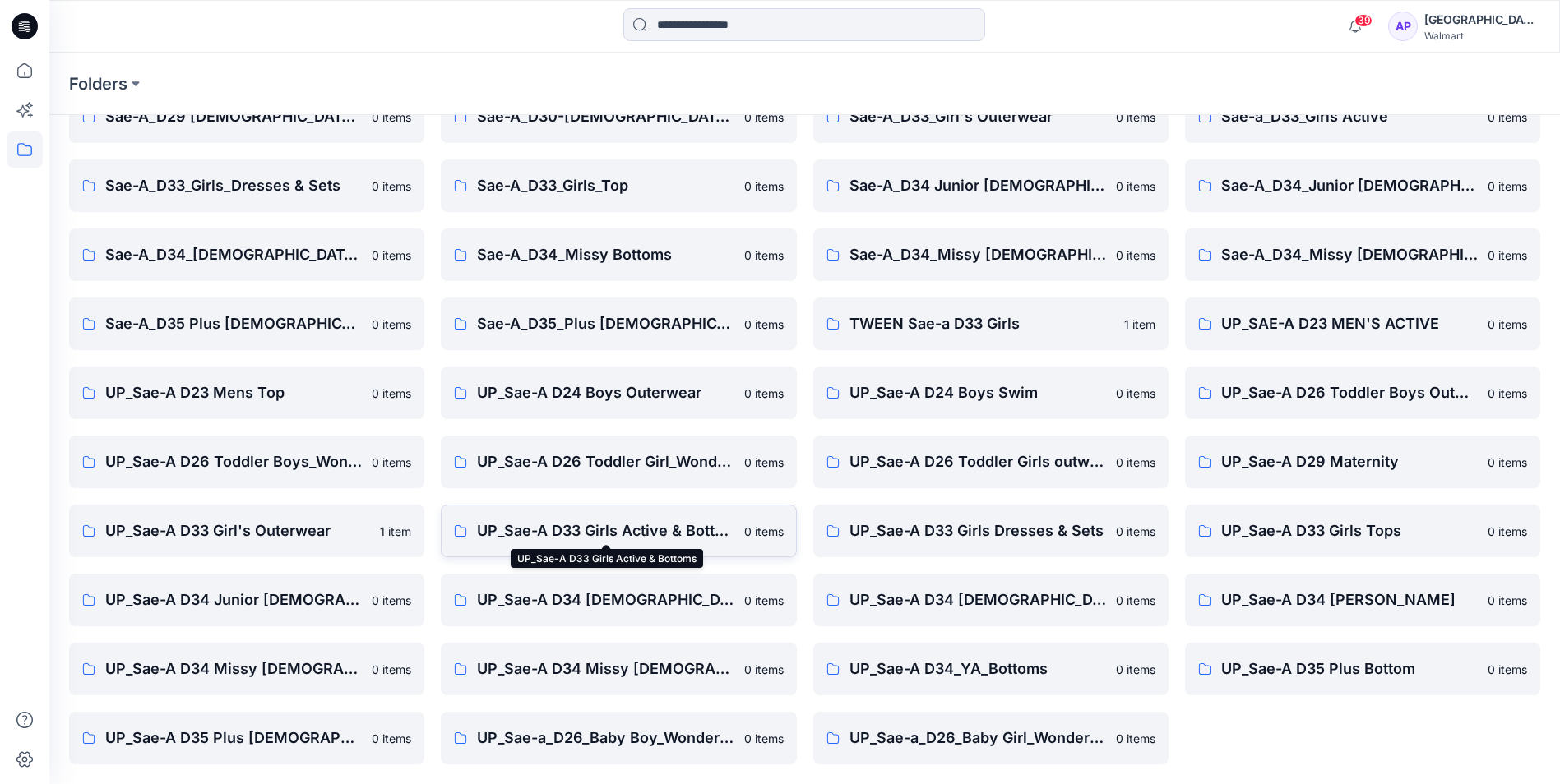
click at [649, 528] on p "UP_Sae-A D33 Girls Active & Bottoms" at bounding box center [605, 531] width 257 height 23
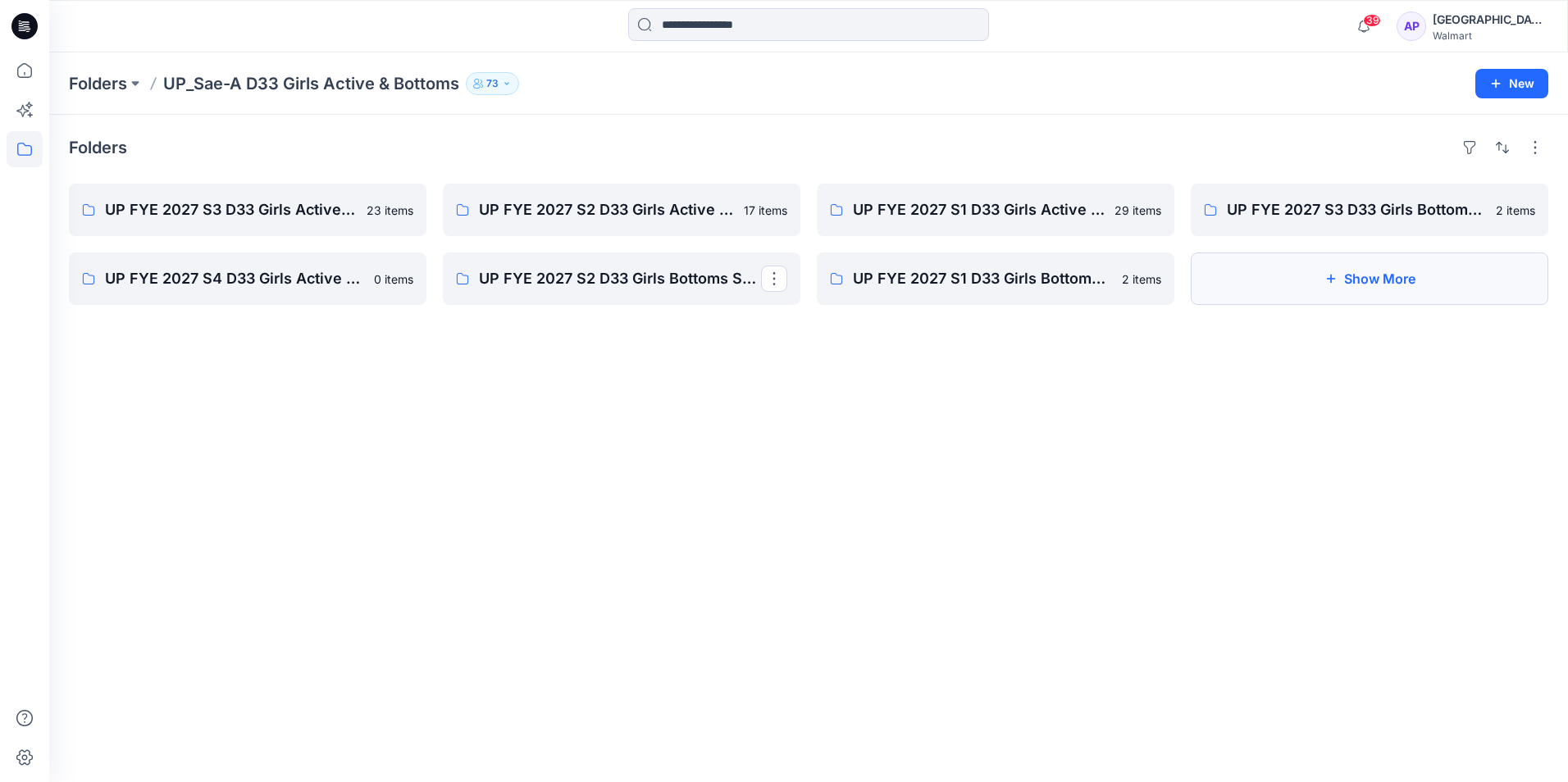
click at [1305, 285] on button "Show More" at bounding box center [1369, 279] width 357 height 53
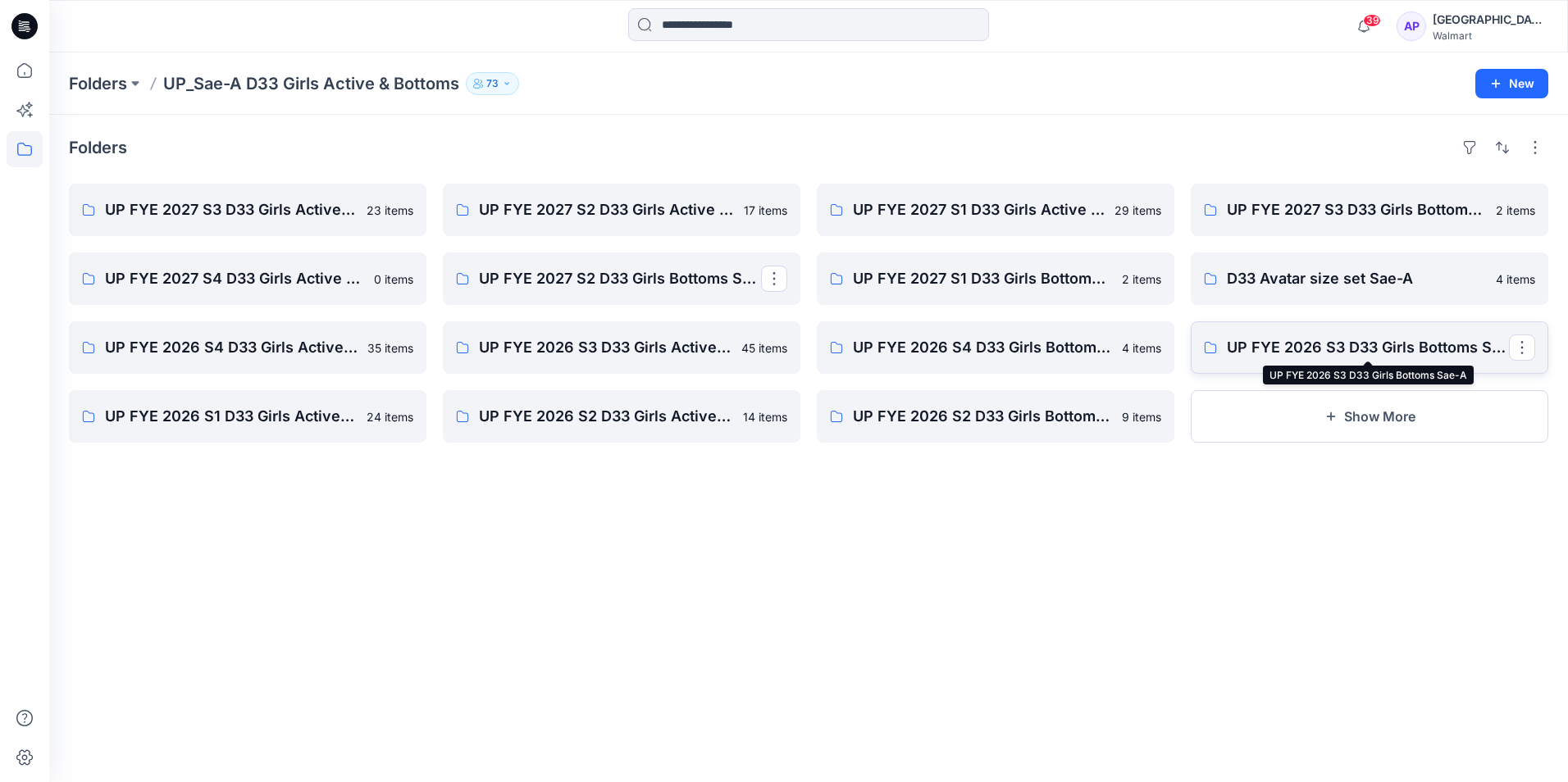
click at [1412, 346] on p "UP FYE 2026 S3 D33 Girls Bottoms Sae-A" at bounding box center [1367, 347] width 282 height 23
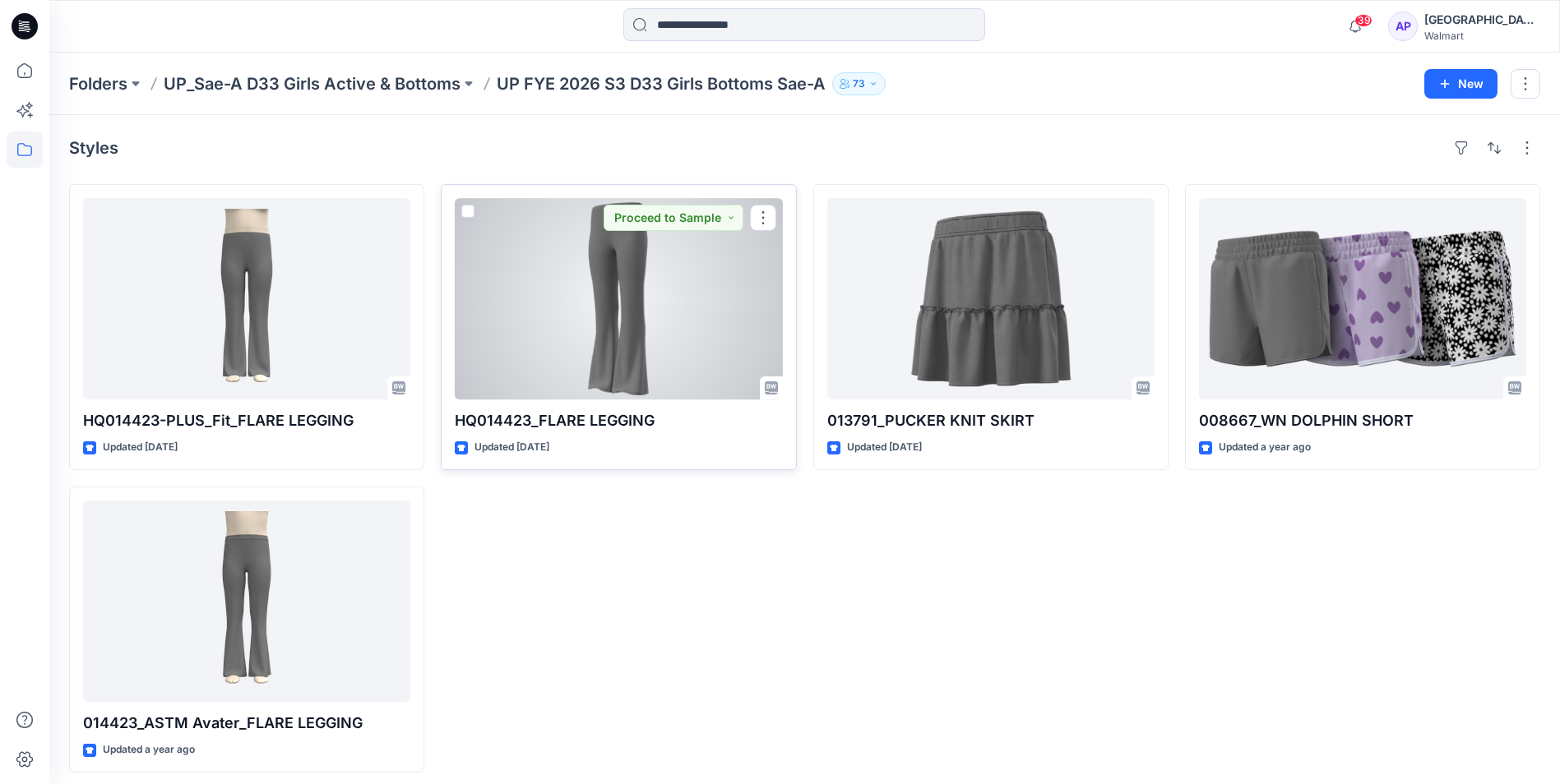
scroll to position [8, 0]
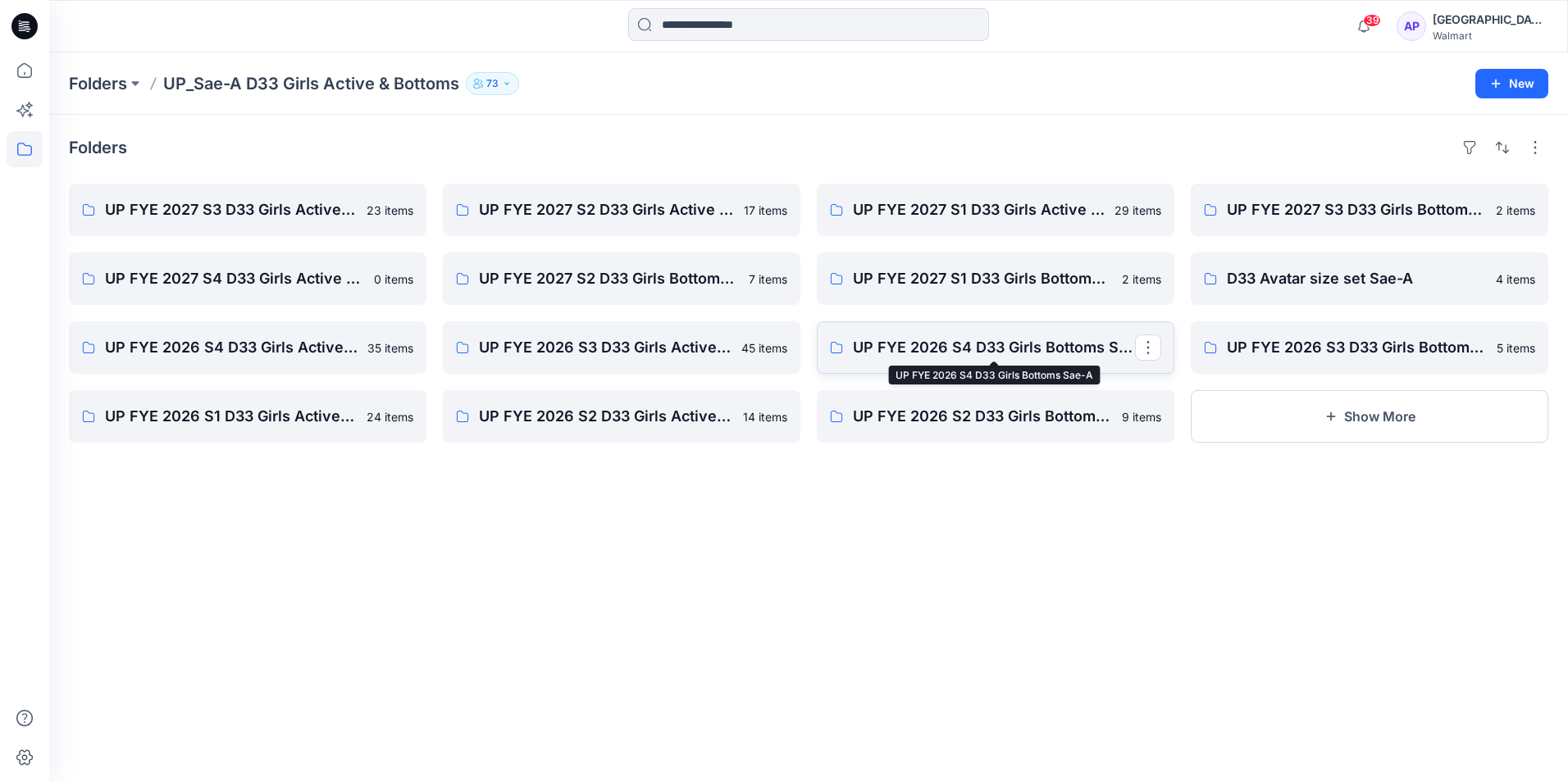
click at [1023, 343] on p "UP FYE 2026 S4 D33 Girls Bottoms Sae-A" at bounding box center [993, 347] width 282 height 23
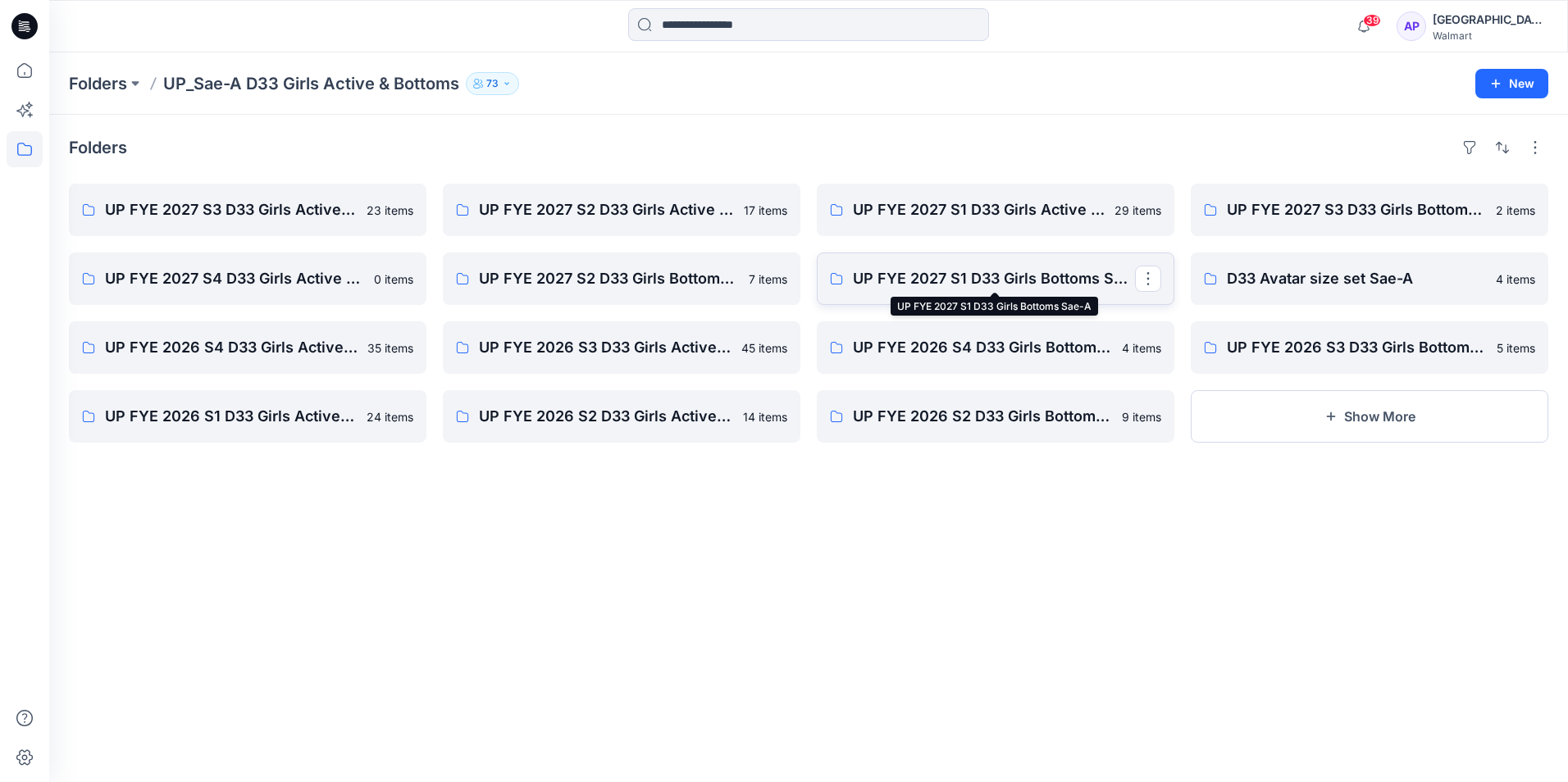
click at [983, 272] on p "UP FYE 2027 S1 D33 Girls Bottoms Sae-A" at bounding box center [993, 279] width 282 height 23
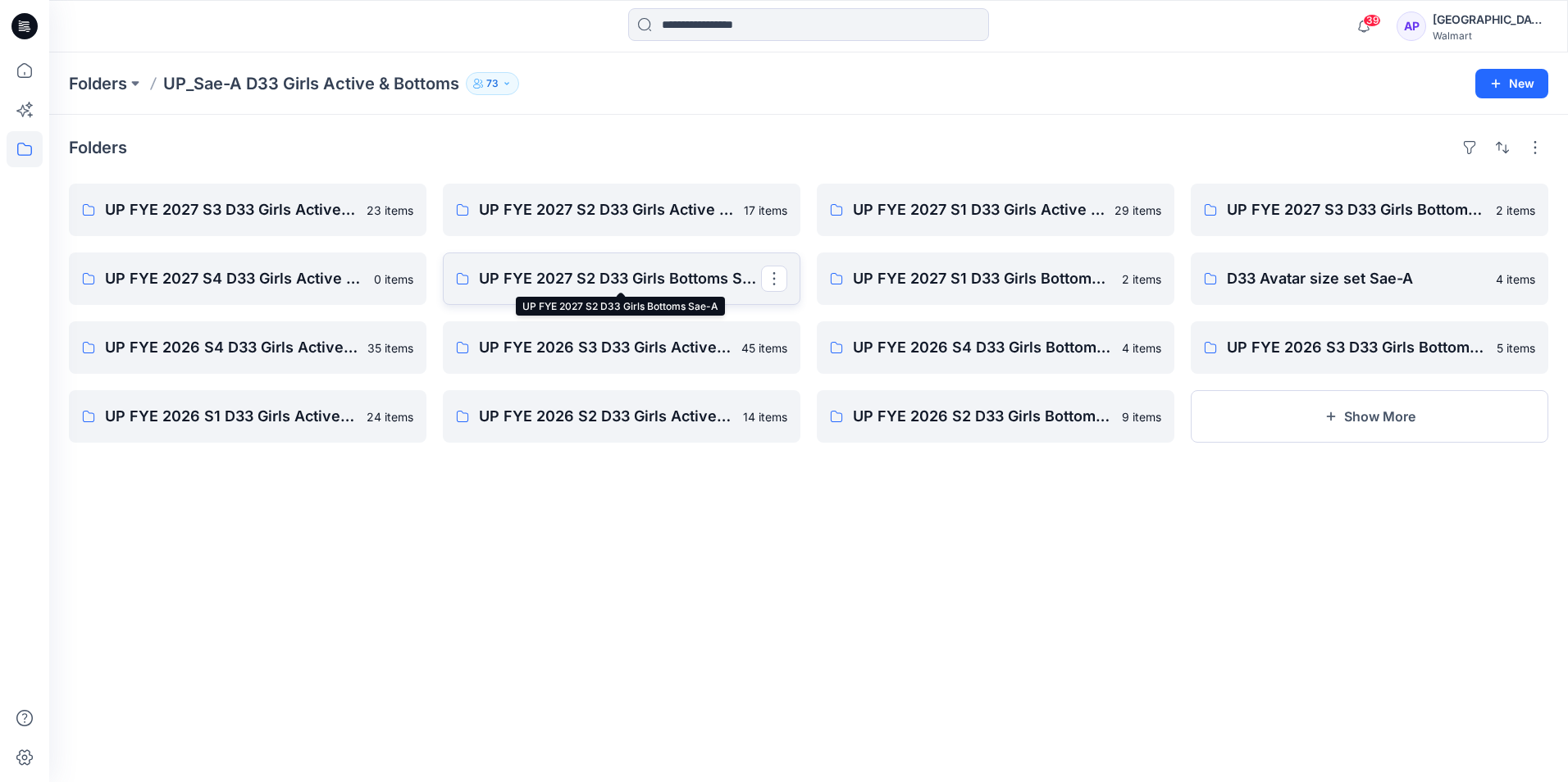
click at [682, 279] on p "UP FYE 2027 S2 D33 Girls Bottoms Sae-A" at bounding box center [620, 279] width 282 height 23
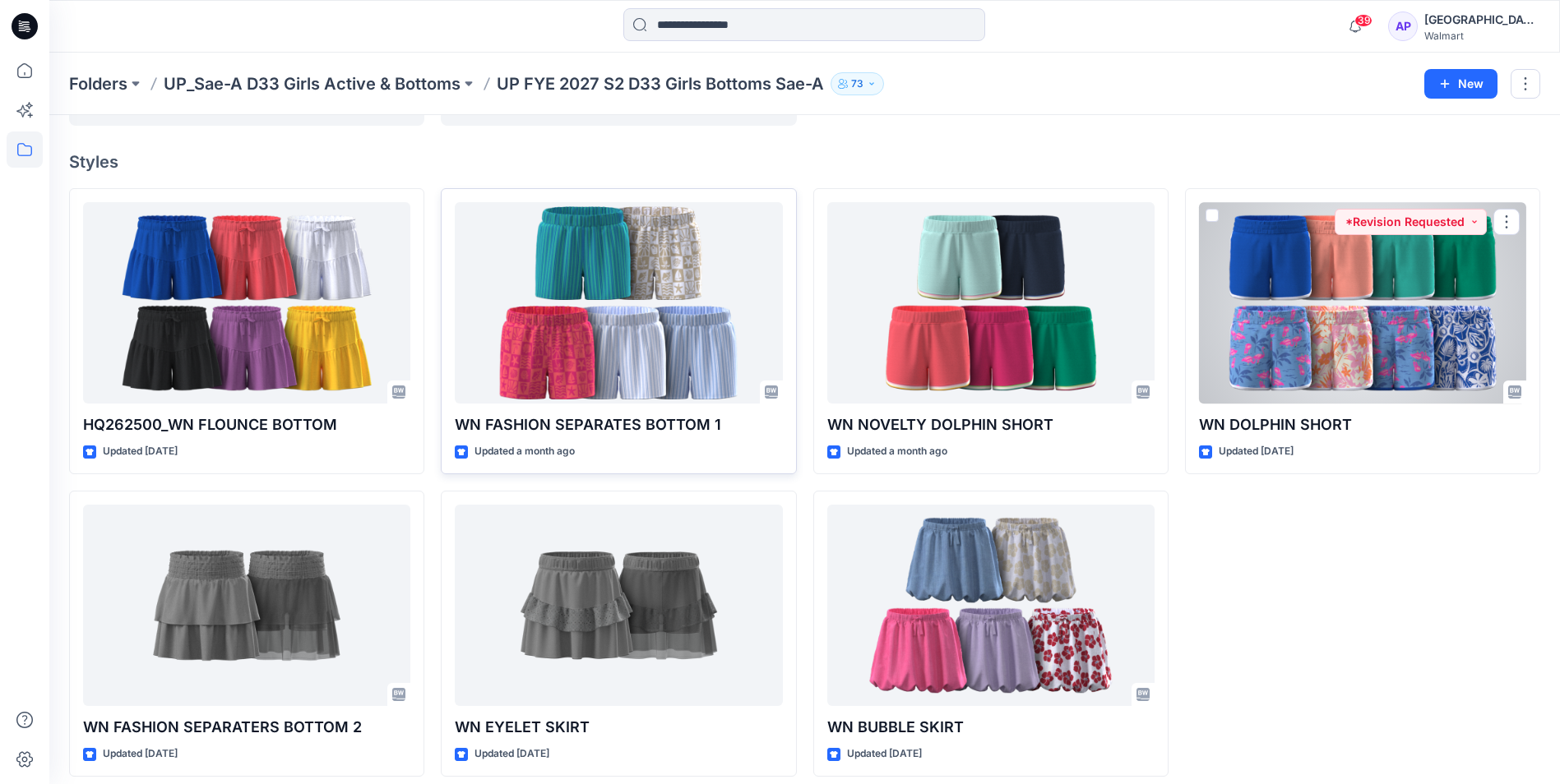
scroll to position [123, 0]
